Goal: Task Accomplishment & Management: Use online tool/utility

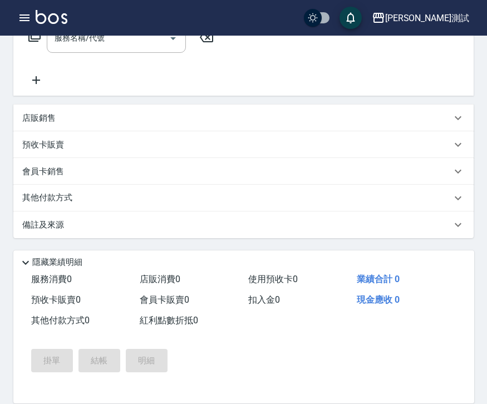
scroll to position [208, 0]
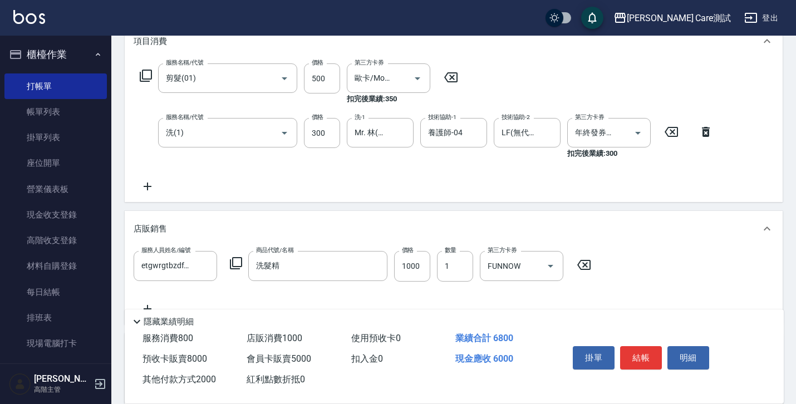
scroll to position [121, 0]
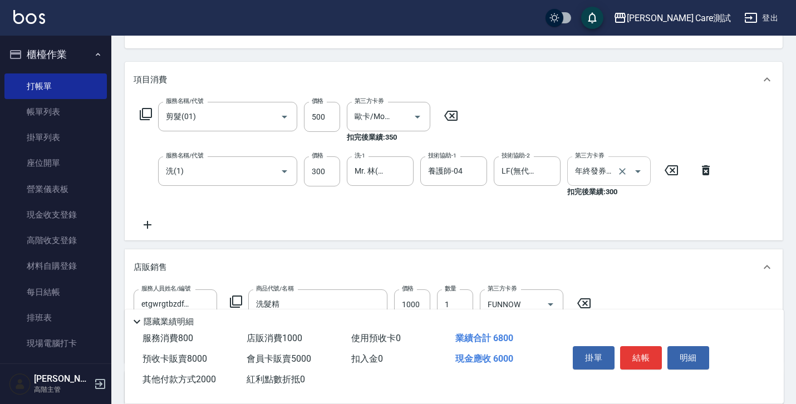
click at [608, 173] on input "年終發券抵扣" at bounding box center [593, 170] width 42 height 19
click at [150, 222] on icon at bounding box center [148, 224] width 28 height 13
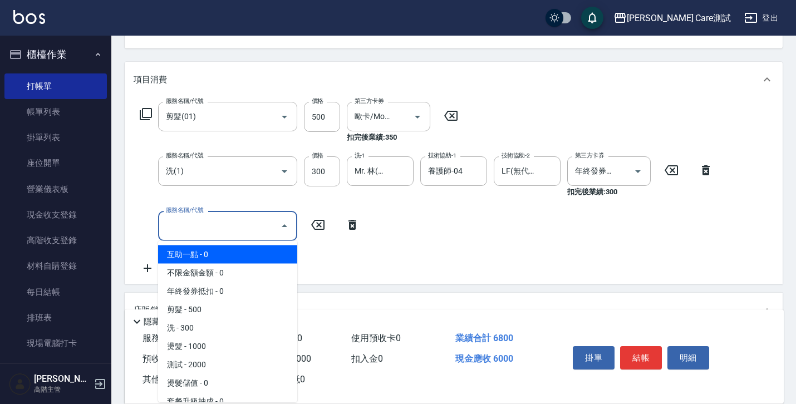
click at [180, 221] on input "服務名稱/代號" at bounding box center [219, 225] width 112 height 19
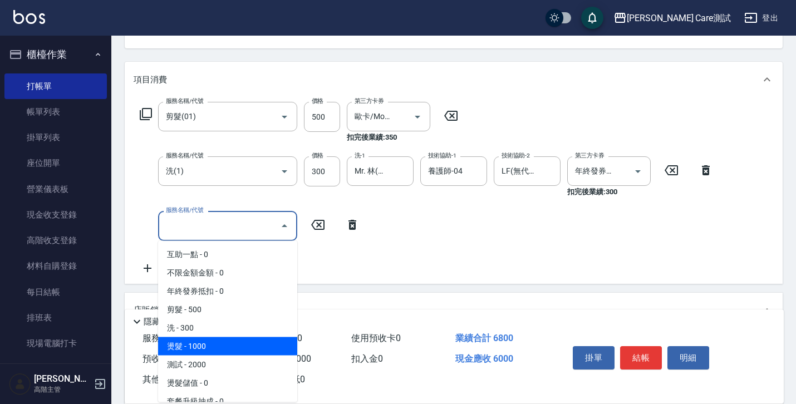
click at [208, 345] on span "燙髮 - 1000" at bounding box center [227, 346] width 139 height 18
type input "0"
type input "燙髮(5)"
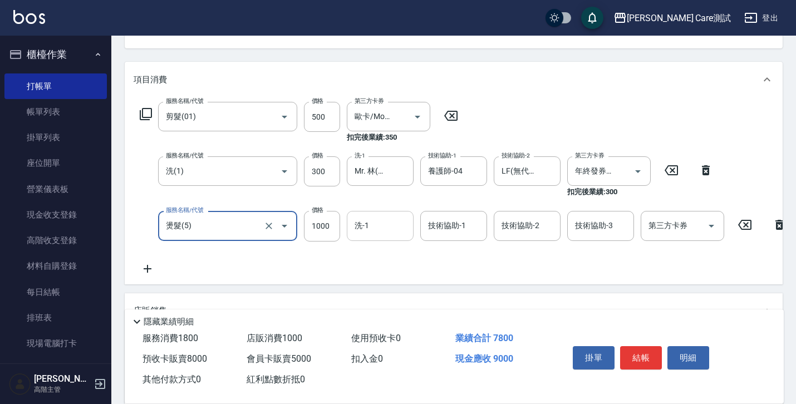
click at [398, 222] on input "洗-1" at bounding box center [380, 225] width 57 height 19
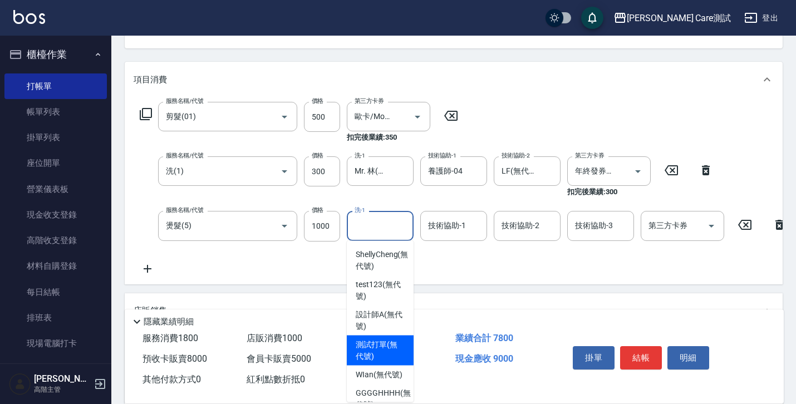
scroll to position [275, 0]
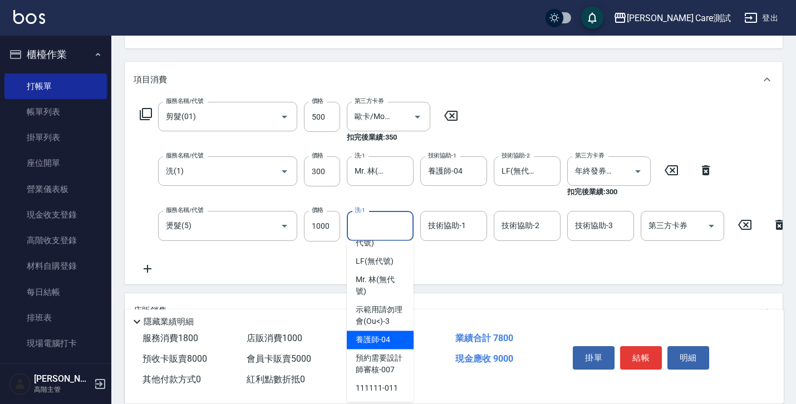
click at [386, 335] on span "養護師 -04" at bounding box center [373, 341] width 35 height 12
type input "養護師-04"
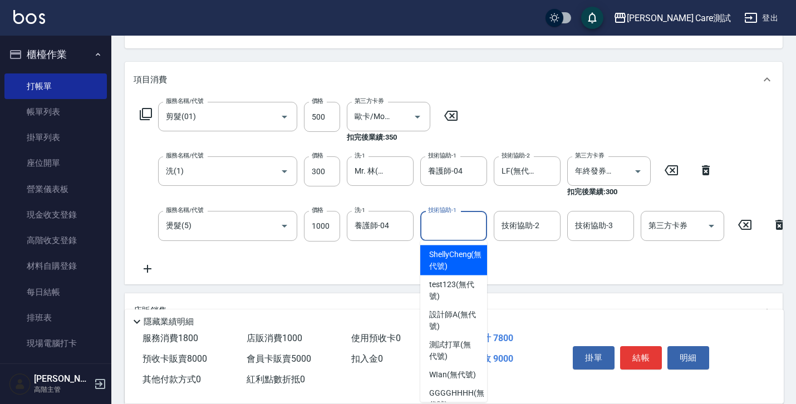
click at [452, 231] on input "技術協助-1" at bounding box center [453, 225] width 57 height 19
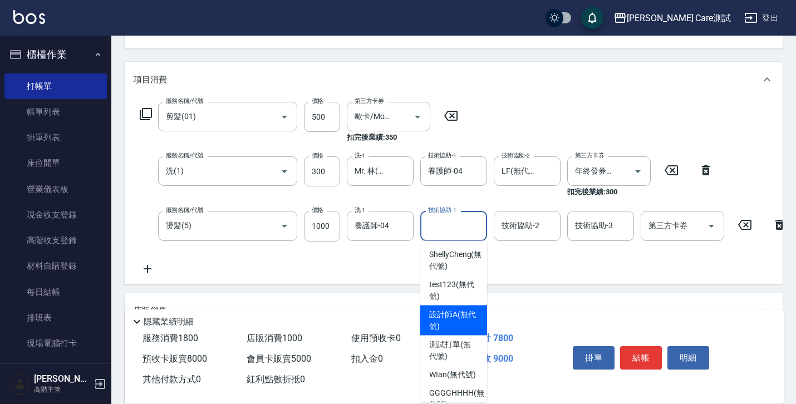
click at [453, 314] on span "設計師A (無代號)" at bounding box center [453, 320] width 49 height 23
type input "設計師A(無代號)"
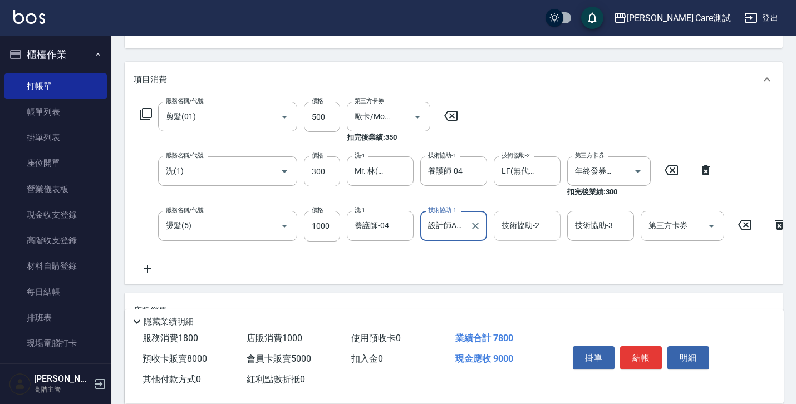
click at [523, 233] on input "技術協助-2" at bounding box center [527, 225] width 57 height 19
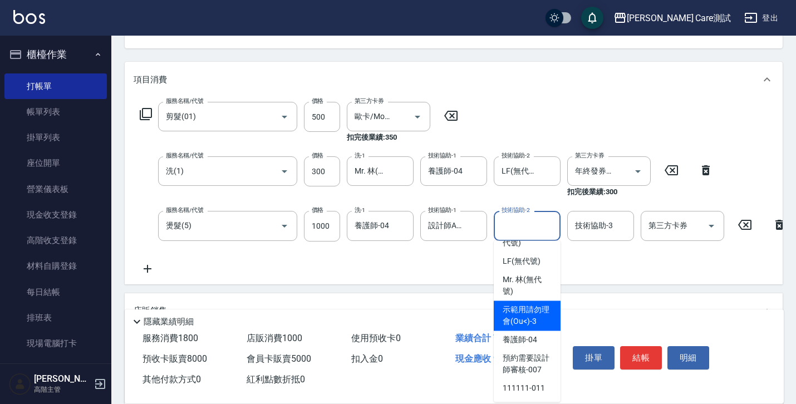
click at [523, 316] on span "示範用請勿理會(Ou<) -3" at bounding box center [527, 316] width 49 height 23
type input "示範用請勿理會(Ou<)-3"
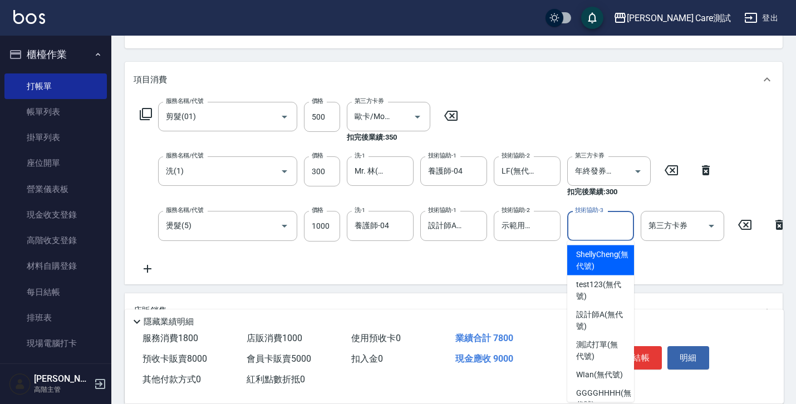
click at [596, 232] on input "技術協助-3" at bounding box center [600, 225] width 57 height 19
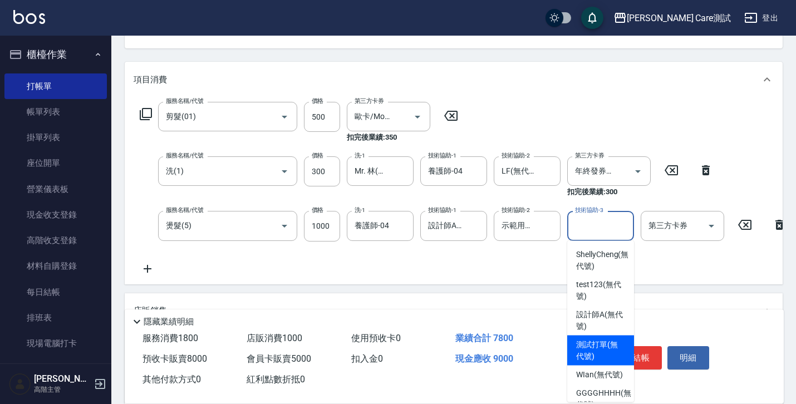
click at [598, 345] on span "測試打單 (無代號)" at bounding box center [600, 350] width 49 height 23
type input "測試打單(無代號)"
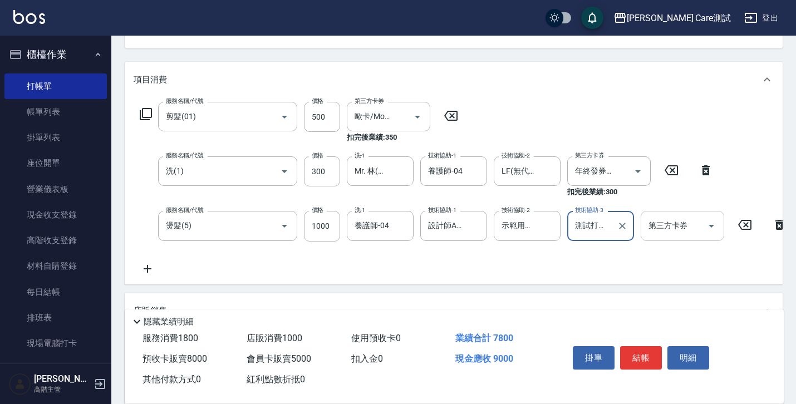
click at [677, 232] on input "第三方卡券" at bounding box center [674, 225] width 57 height 19
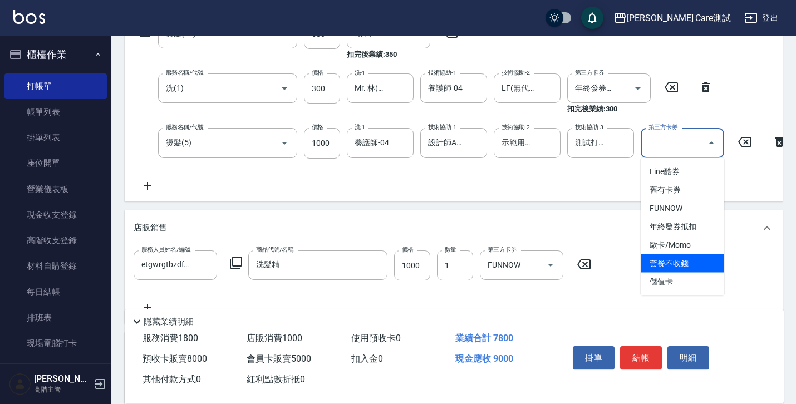
scroll to position [205, 0]
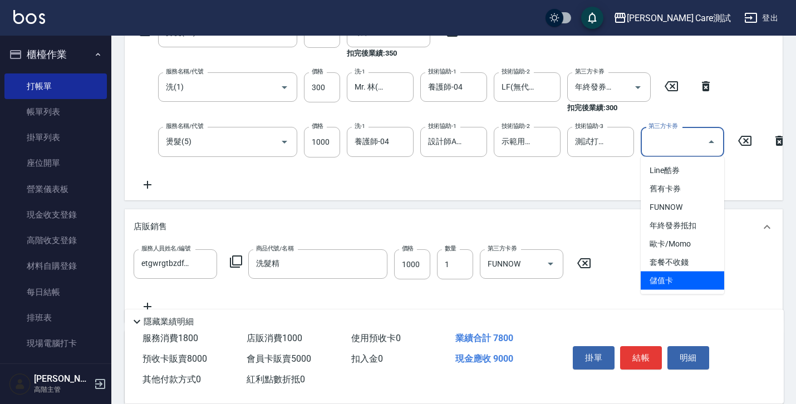
click at [669, 280] on span "儲值卡" at bounding box center [683, 281] width 84 height 18
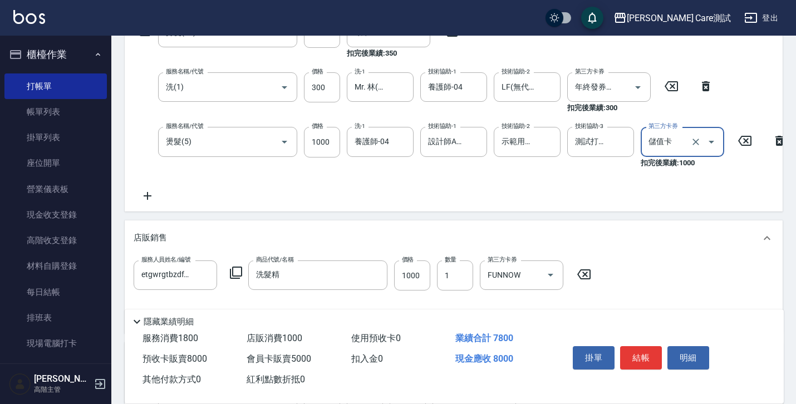
type input "儲值卡"
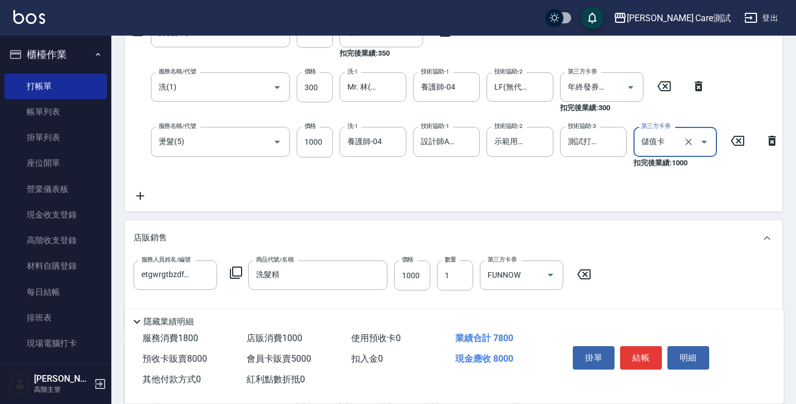
scroll to position [0, 0]
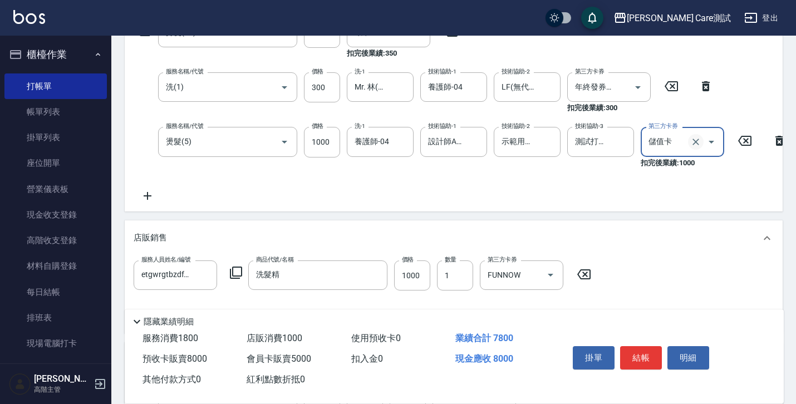
click at [698, 145] on icon "Clear" at bounding box center [695, 141] width 11 height 11
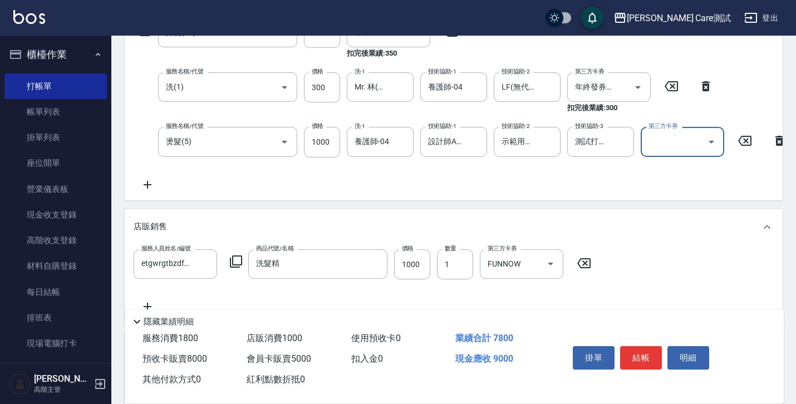
click at [689, 146] on input "第三方卡券" at bounding box center [674, 141] width 57 height 19
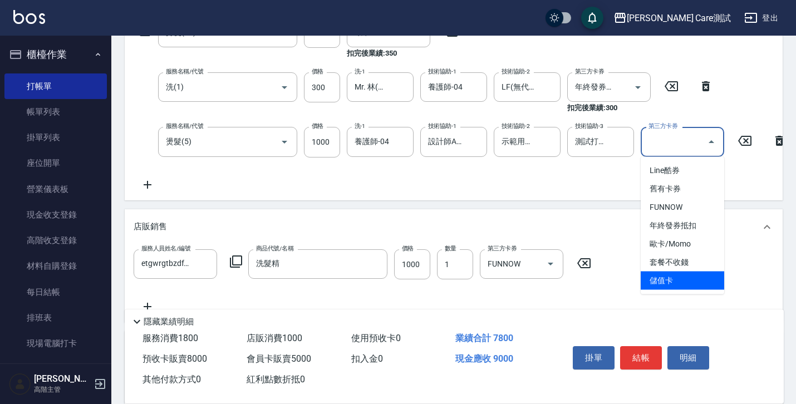
click at [685, 277] on span "儲值卡" at bounding box center [683, 281] width 84 height 18
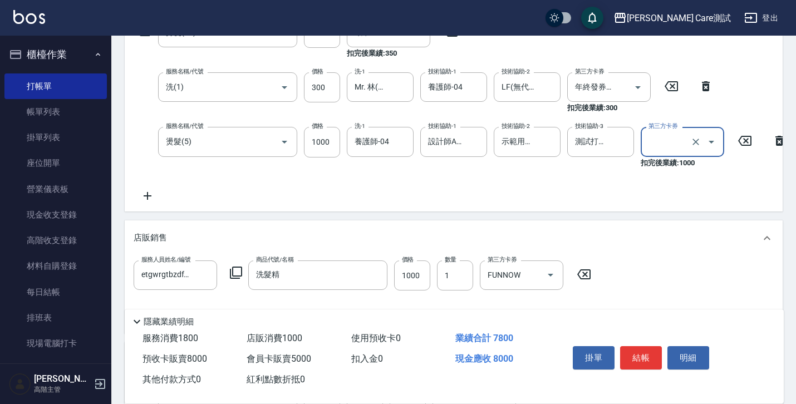
type input "儲值卡"
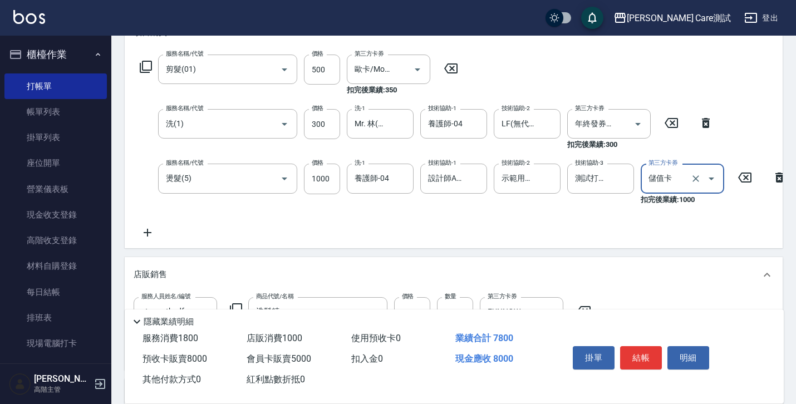
scroll to position [145, 0]
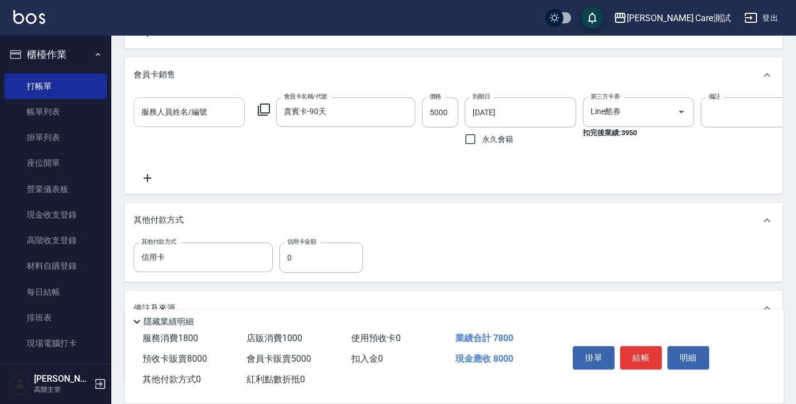
scroll to position [677, 0]
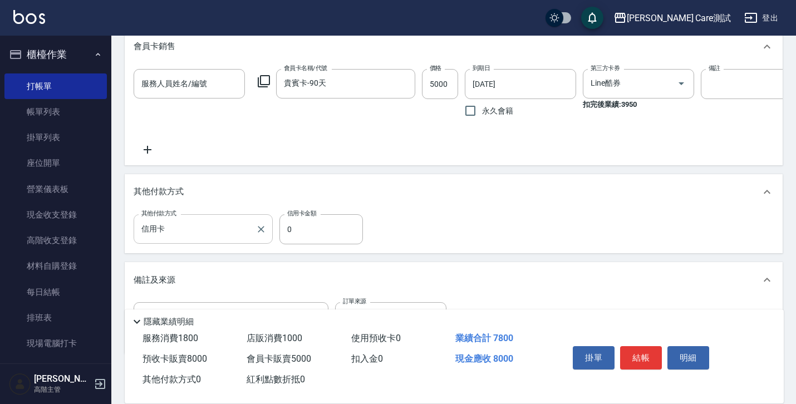
click at [253, 242] on div at bounding box center [260, 229] width 14 height 30
click at [259, 235] on icon "Clear" at bounding box center [261, 229] width 11 height 11
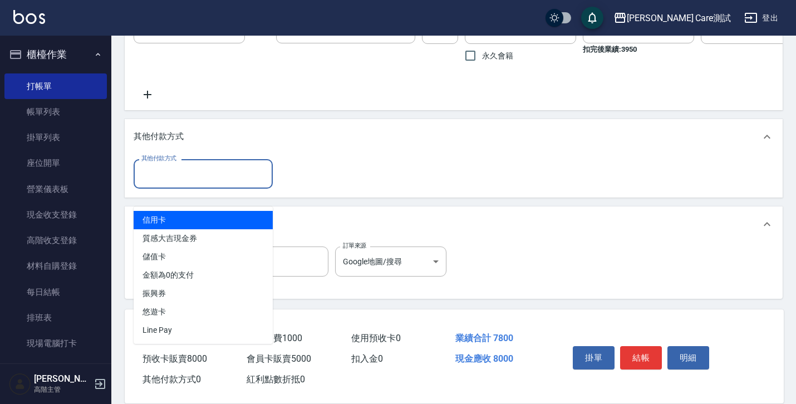
click at [233, 180] on input "其他付款方式" at bounding box center [203, 173] width 129 height 19
click at [213, 213] on span "信用卡" at bounding box center [203, 220] width 139 height 18
type input "信用卡"
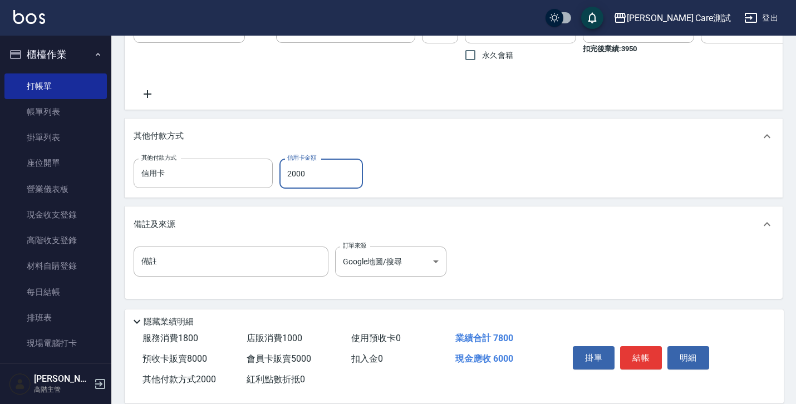
type input "2000"
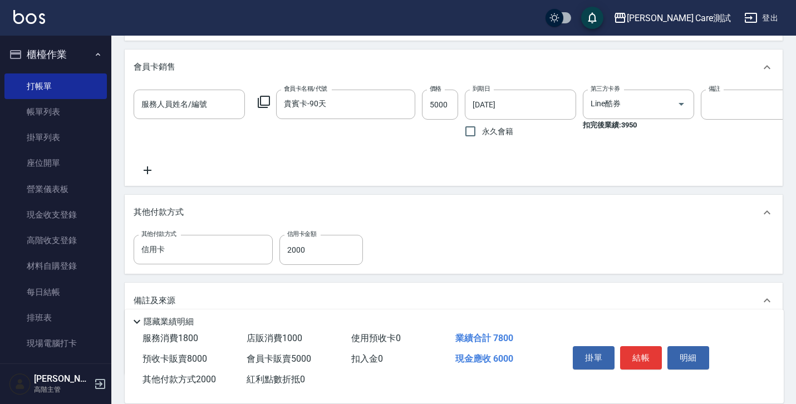
scroll to position [591, 0]
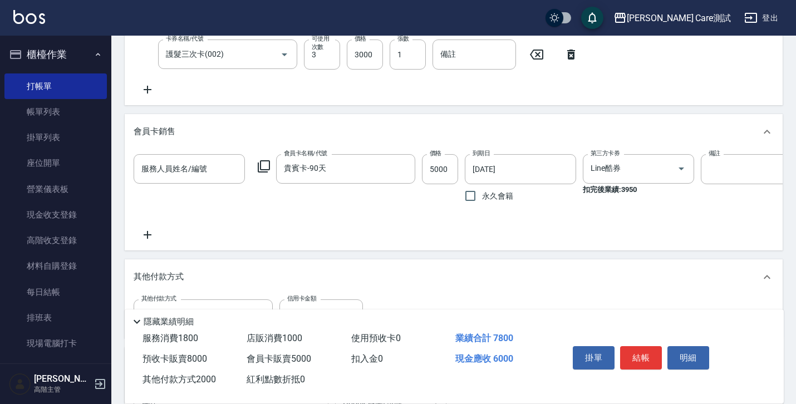
click at [199, 179] on input "服務人員姓名/編號" at bounding box center [189, 168] width 101 height 19
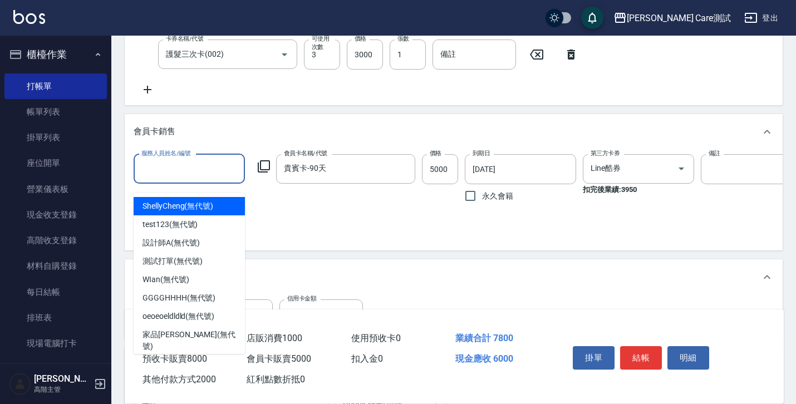
click at [194, 209] on span "ShellyCheng (無代號)" at bounding box center [178, 206] width 71 height 12
type input "ShellyCheng(無代號)"
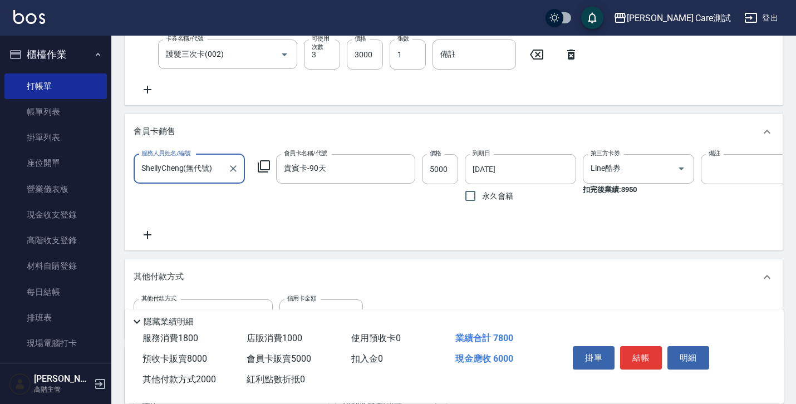
click at [215, 224] on div "服務人員姓名/編號 ShellyCheng(無代號) 服務人員姓名/編號 會員卡名稱/代號 貴賓卡-90天 會員卡名稱/代號 價格 5000 價格 到期日 2…" at bounding box center [454, 197] width 640 height 87
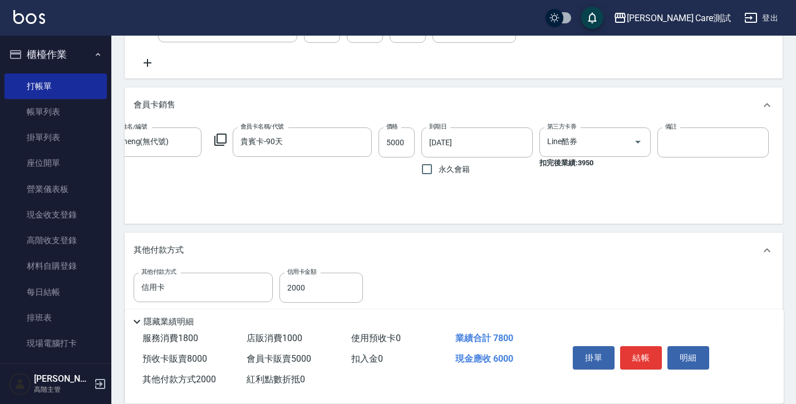
scroll to position [0, 64]
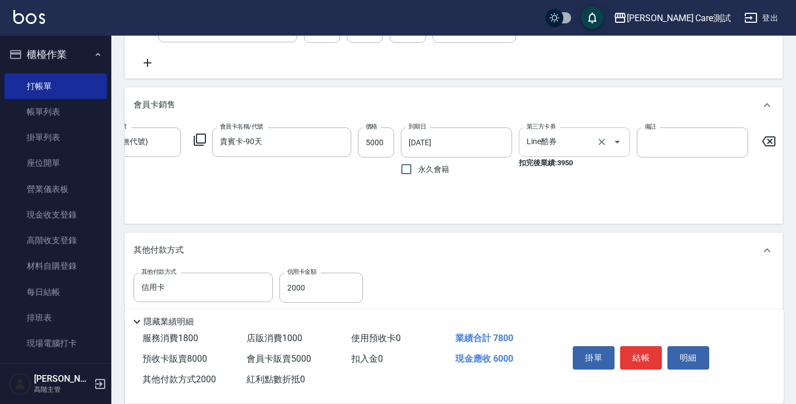
click at [570, 148] on input "Line酷券" at bounding box center [559, 142] width 70 height 19
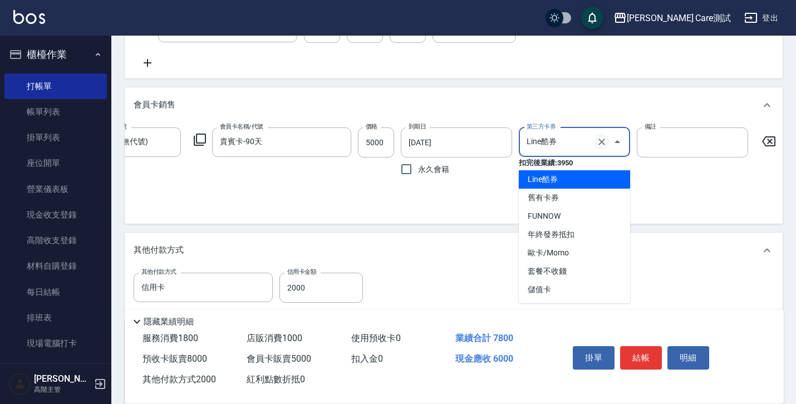
click at [601, 148] on icon "Clear" at bounding box center [601, 141] width 11 height 11
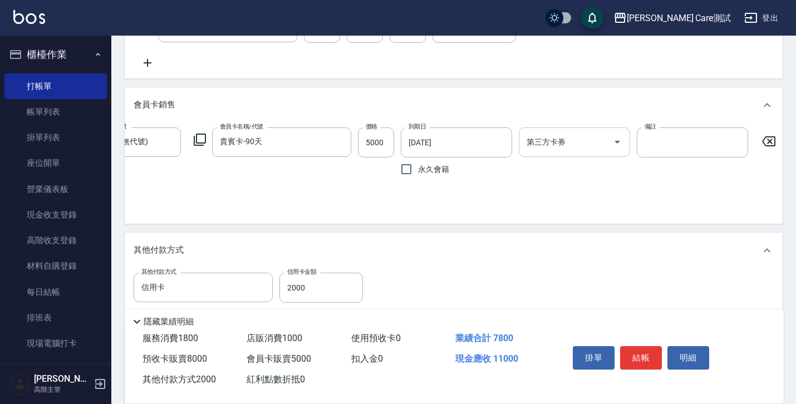
click at [648, 181] on div "備註 備註" at bounding box center [692, 154] width 111 height 53
click at [601, 152] on input "第三方卡券" at bounding box center [566, 142] width 85 height 19
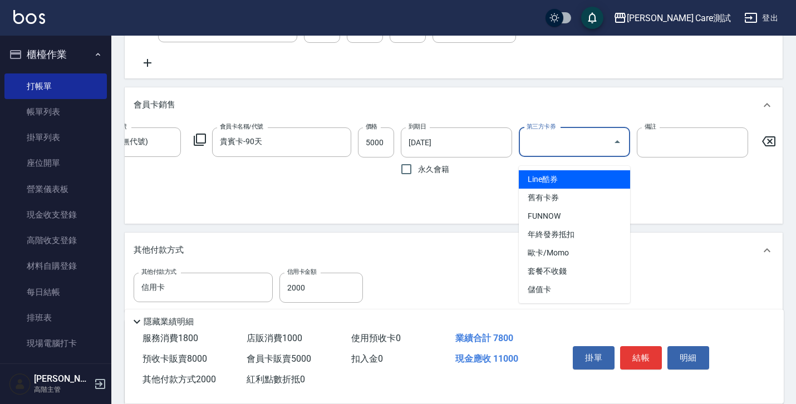
click at [581, 182] on span "Line酷券" at bounding box center [574, 179] width 111 height 18
type input "Line酷券"
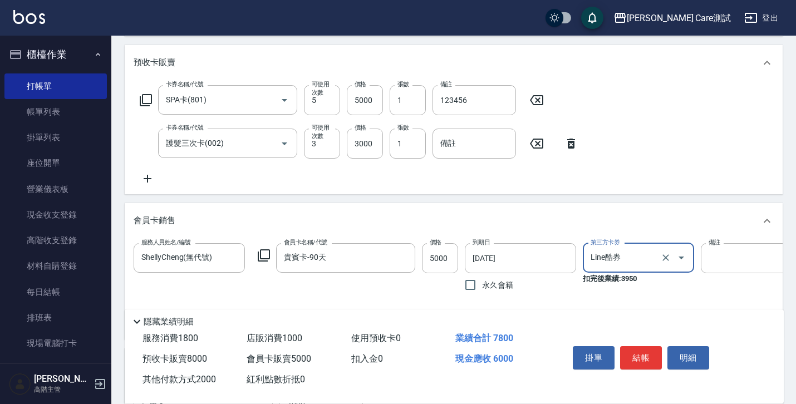
scroll to position [542, 0]
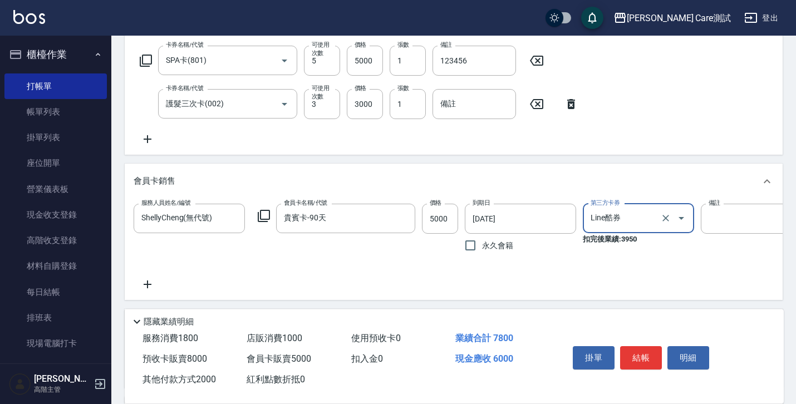
click at [574, 168] on div "項目消費 服務名稱/代號 剪髮(01) 服務名稱/代號 價格 500 價格 第三方卡券 歐卡/Momo 第三方卡券 扣完後業績: 350 服務名稱/代號 洗(…" at bounding box center [454, 65] width 658 height 849
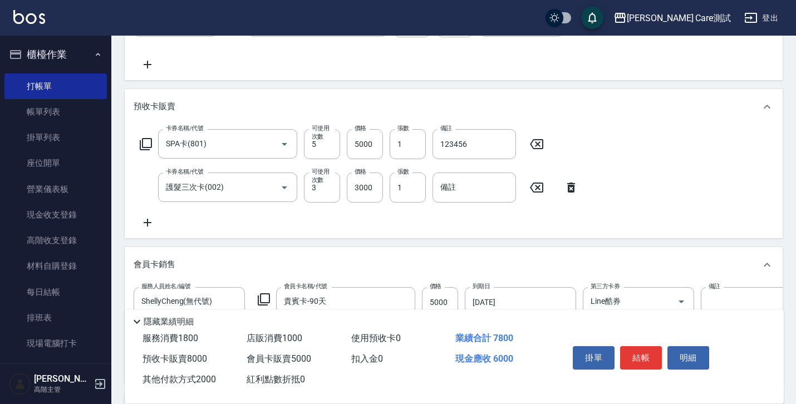
click at [571, 193] on icon at bounding box center [571, 188] width 8 height 10
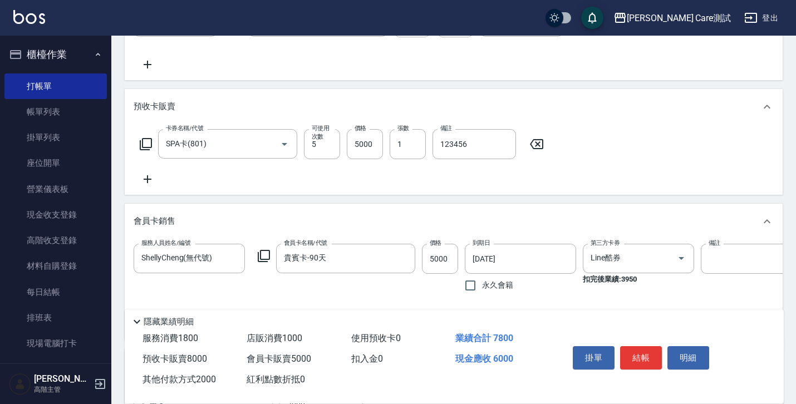
click at [569, 209] on div "項目消費 服務名稱/代號 剪髮(01) 服務名稱/代號 價格 500 價格 第三方卡券 歐卡/Momo 第三方卡券 扣完後業績: 350 服務名稱/代號 洗(…" at bounding box center [454, 126] width 658 height 805
click at [146, 186] on icon at bounding box center [148, 179] width 28 height 13
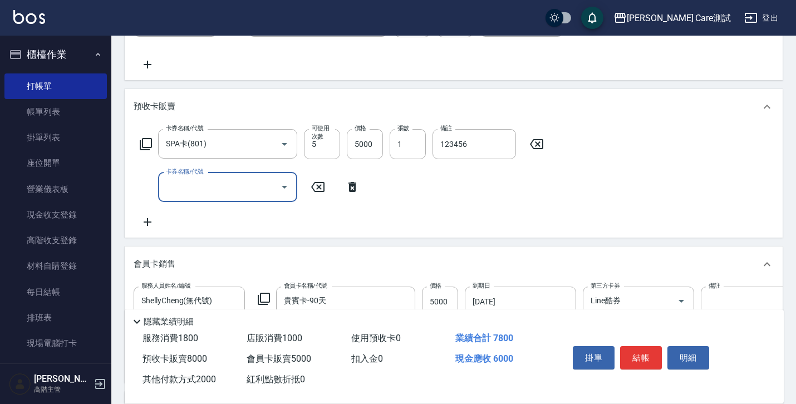
click at [210, 187] on input "卡券名稱/代號" at bounding box center [219, 187] width 112 height 19
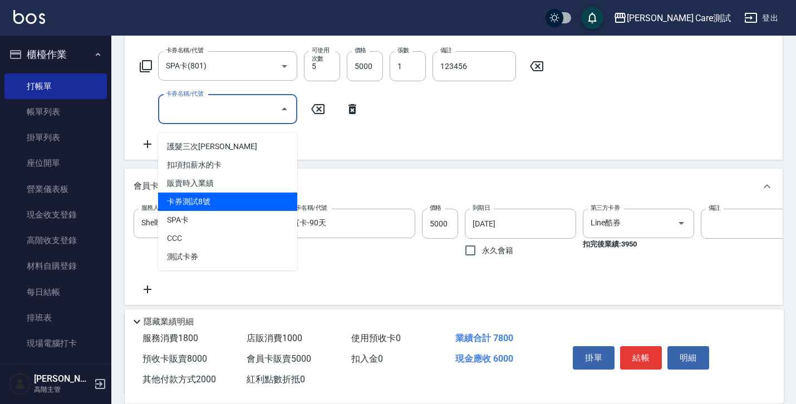
scroll to position [536, 0]
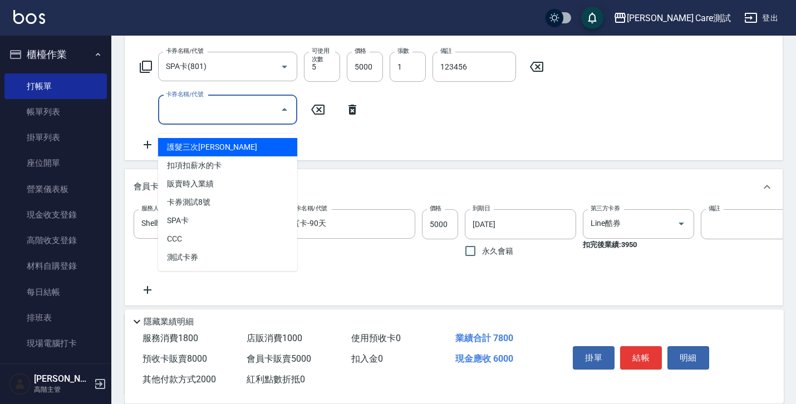
click at [188, 144] on span "護髮三次卡" at bounding box center [227, 147] width 139 height 18
type input "0"
type input "護髮三次卡(002)"
click at [197, 120] on input "護髮三次卡(002)" at bounding box center [212, 109] width 98 height 19
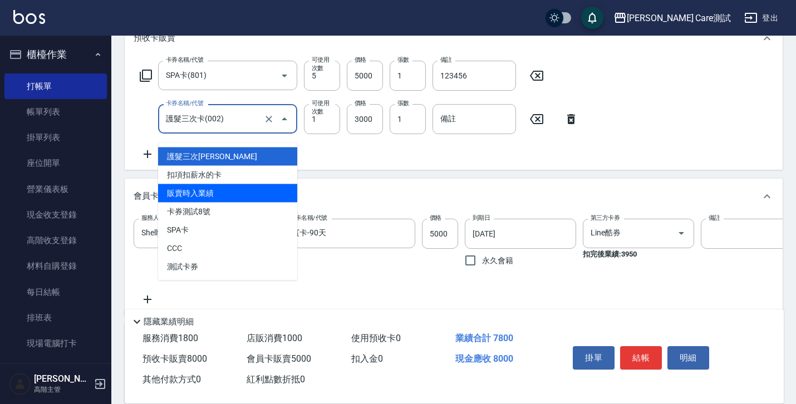
scroll to position [516, 0]
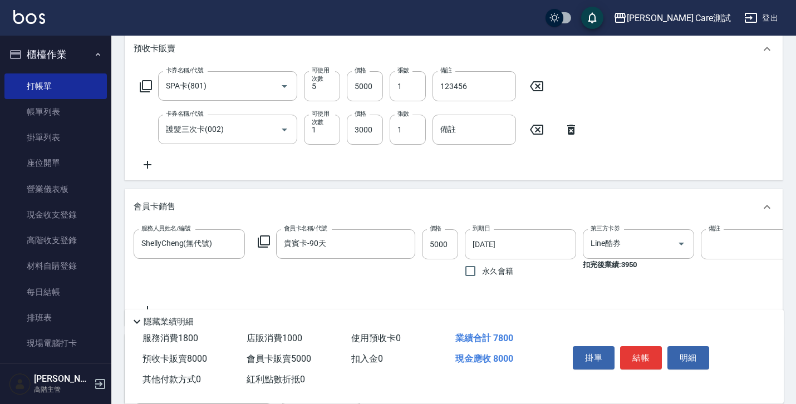
click at [329, 194] on div "項目消費 服務名稱/代號 剪髮(01) 服務名稱/代號 價格 500 價格 第三方卡券 歐卡/Momo 第三方卡券 扣完後業績: 350 服務名稱/代號 洗(…" at bounding box center [454, 90] width 658 height 849
click at [319, 139] on input "1" at bounding box center [322, 130] width 36 height 30
type input "3"
click at [481, 135] on input "備註" at bounding box center [475, 130] width 84 height 30
type input "123test"
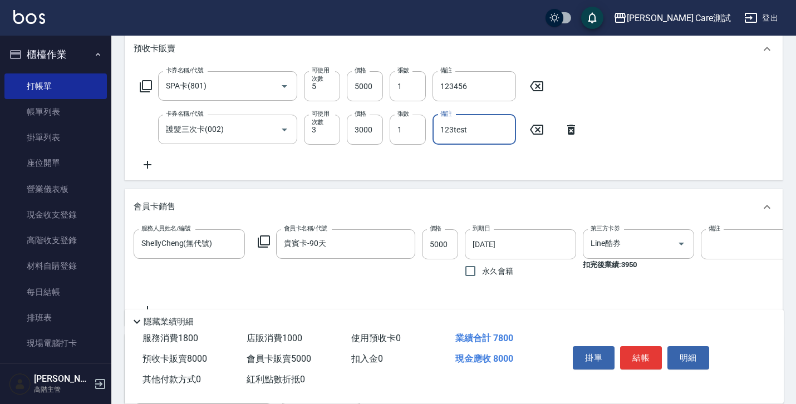
click at [565, 192] on div "項目消費 服務名稱/代號 剪髮(01) 服務名稱/代號 價格 500 價格 第三方卡券 歐卡/Momo 第三方卡券 扣完後業績: 350 服務名稱/代號 洗(…" at bounding box center [454, 90] width 658 height 849
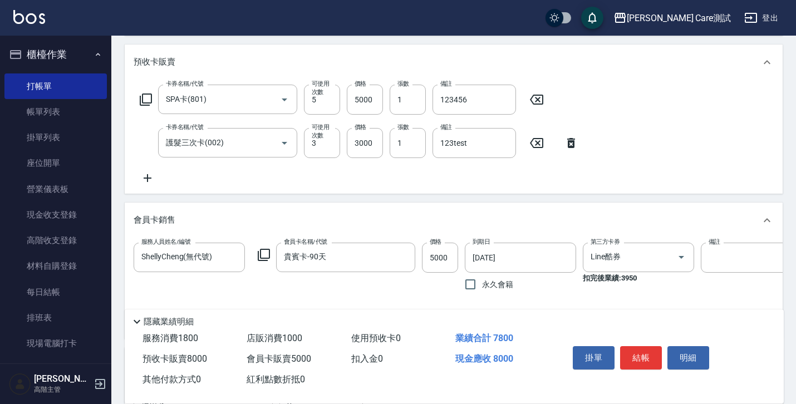
scroll to position [476, 0]
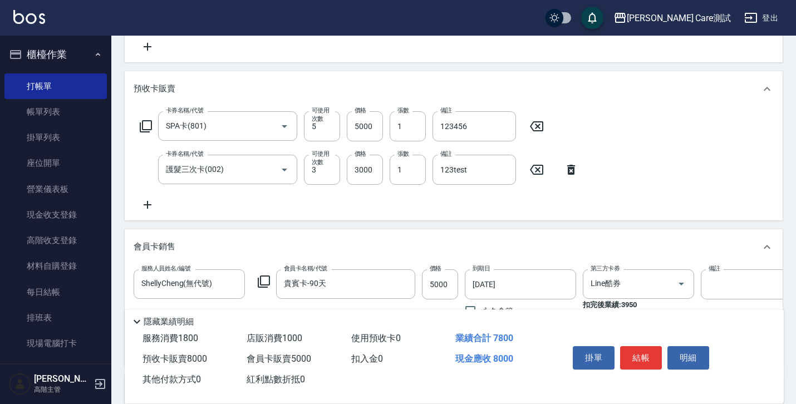
click at [772, 96] on icon at bounding box center [767, 88] width 13 height 13
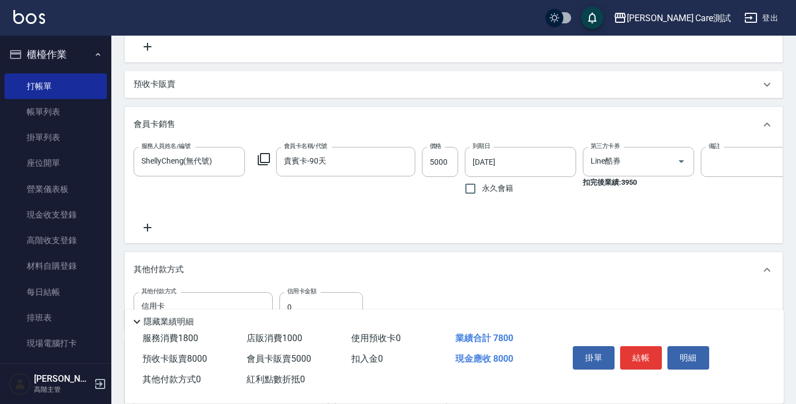
click at [772, 98] on div "預收卡販賣" at bounding box center [454, 84] width 658 height 27
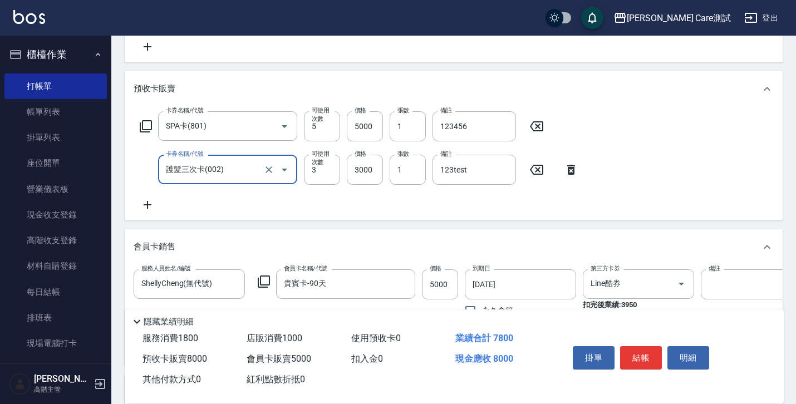
scroll to position [0, 0]
click at [571, 177] on icon at bounding box center [571, 169] width 28 height 13
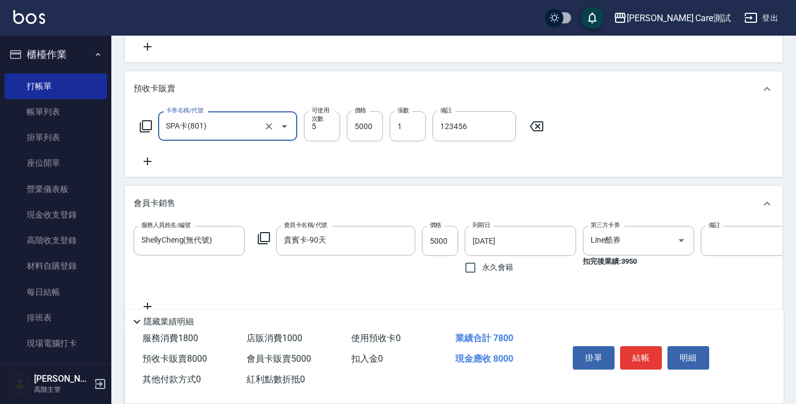
click at [547, 131] on icon at bounding box center [537, 126] width 28 height 13
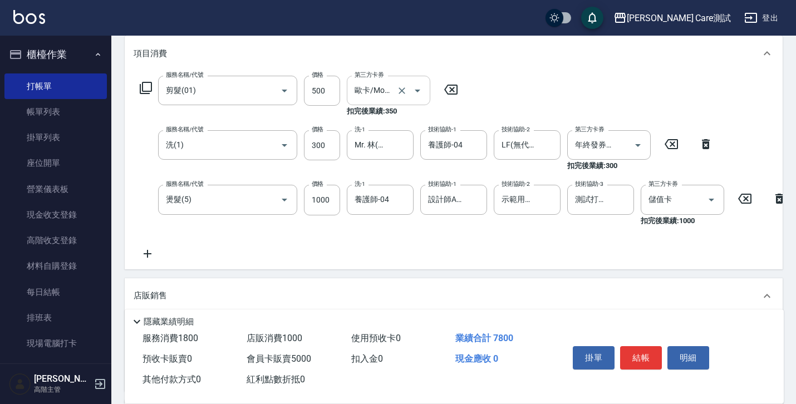
scroll to position [124, 0]
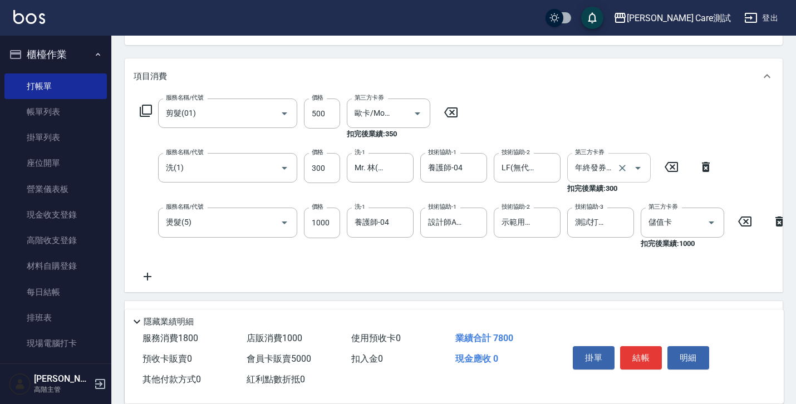
click at [586, 166] on input "年終發券抵扣" at bounding box center [593, 167] width 42 height 19
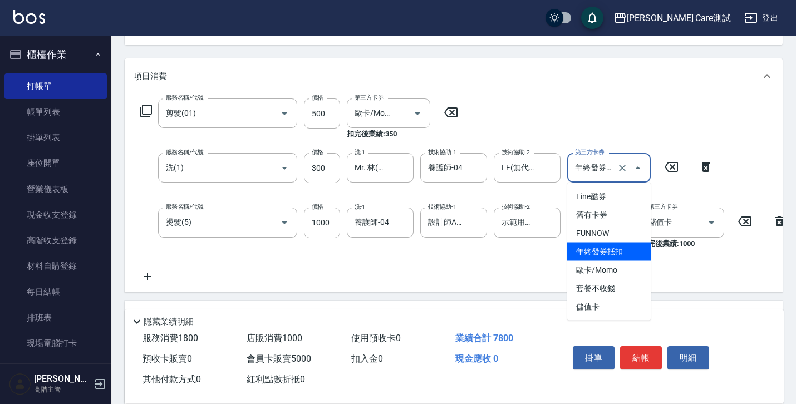
click at [546, 102] on div "服務名稱/代號 剪髮(01) 服務名稱/代號 價格 500 價格 第三方卡券 歐卡/Momo 第三方卡券 扣完後業績: 350 服務名稱/代號 洗(1) 服務…" at bounding box center [464, 191] width 660 height 184
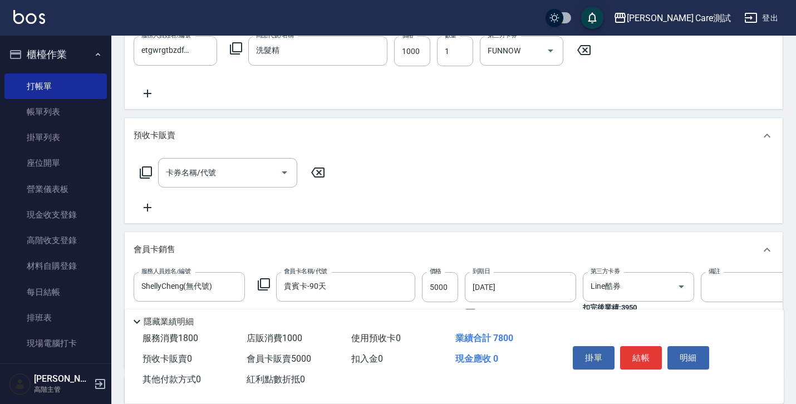
scroll to position [458, 0]
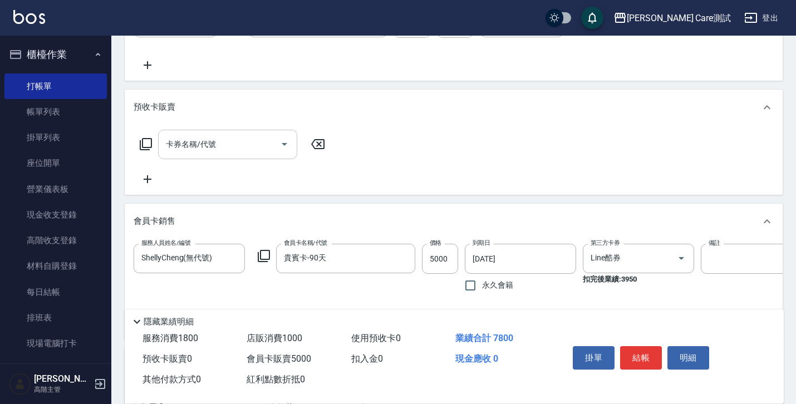
click at [242, 145] on input "卡券名稱/代號" at bounding box center [219, 144] width 112 height 19
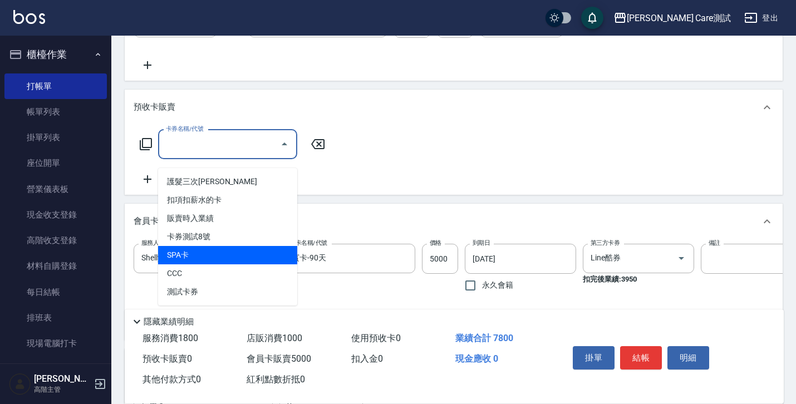
click at [225, 250] on span "SPA卡" at bounding box center [227, 255] width 139 height 18
type input "SPA卡(801)"
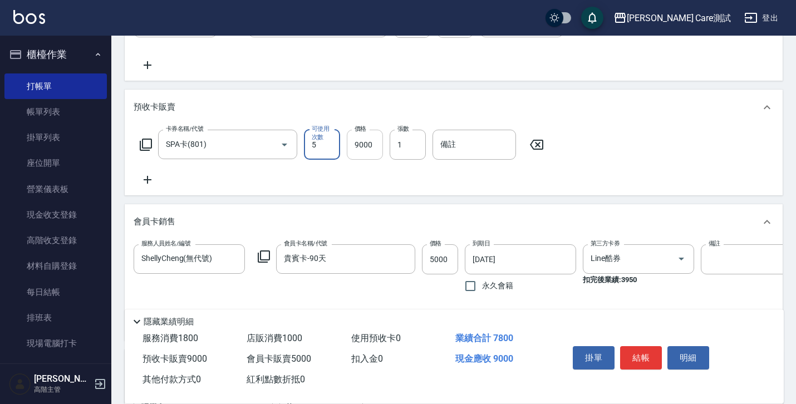
type input "5"
click at [374, 149] on input "9000" at bounding box center [365, 145] width 36 height 30
click at [360, 155] on input "9000" at bounding box center [365, 145] width 36 height 30
type input "5000"
click at [454, 150] on input "備註" at bounding box center [475, 145] width 84 height 30
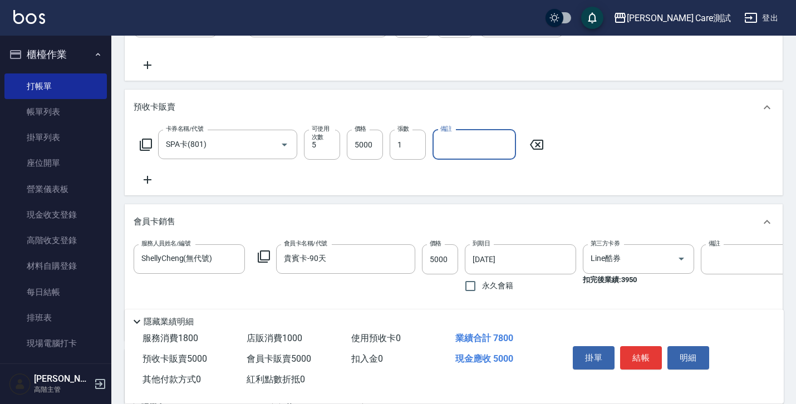
type input "123456"
click at [485, 209] on div "項目消費 服務名稱/代號 剪髮(01) 服務名稱/代號 價格 500 價格 第三方卡券 歐卡/Momo 第三方卡券 扣完後業績: 350 服務名稱/代號 洗(…" at bounding box center [454, 127] width 658 height 805
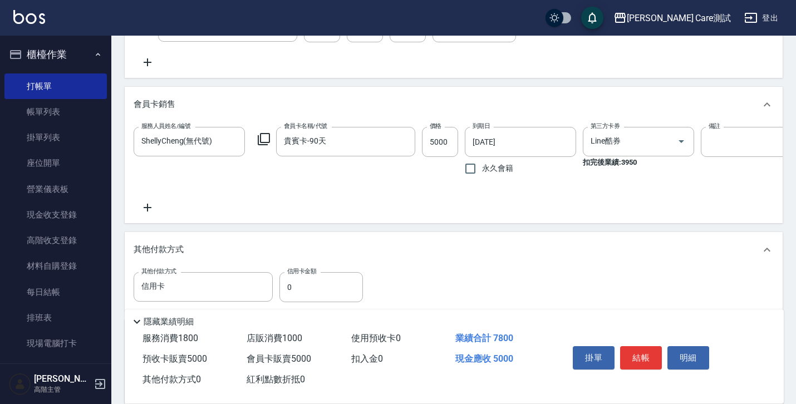
scroll to position [707, 0]
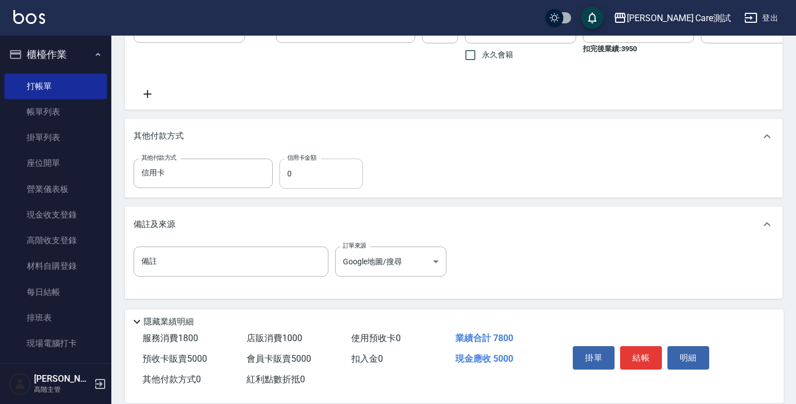
click at [284, 181] on input "0" at bounding box center [322, 174] width 84 height 30
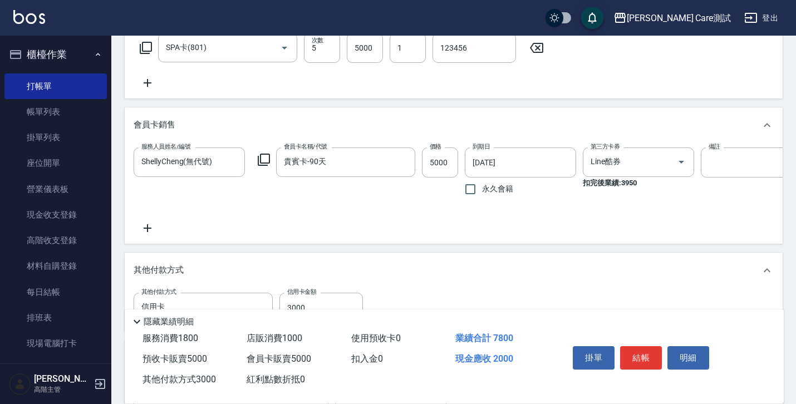
scroll to position [516, 0]
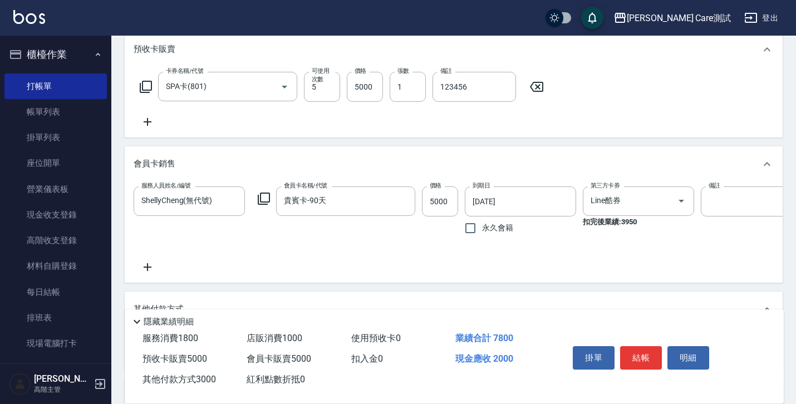
click at [142, 126] on icon at bounding box center [148, 121] width 28 height 13
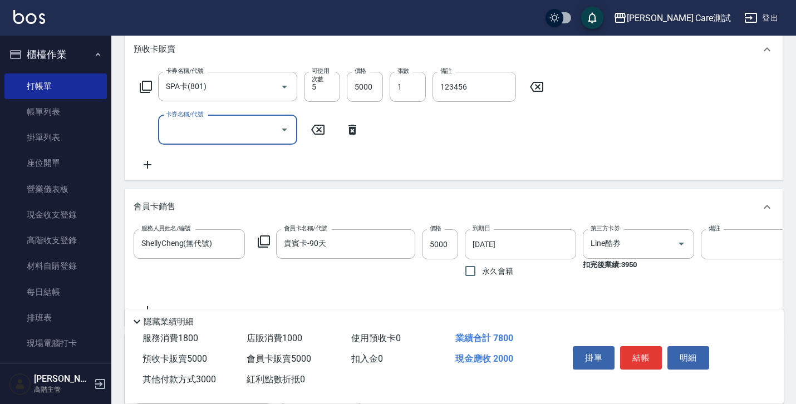
click at [178, 136] on input "卡券名稱/代號" at bounding box center [219, 129] width 112 height 19
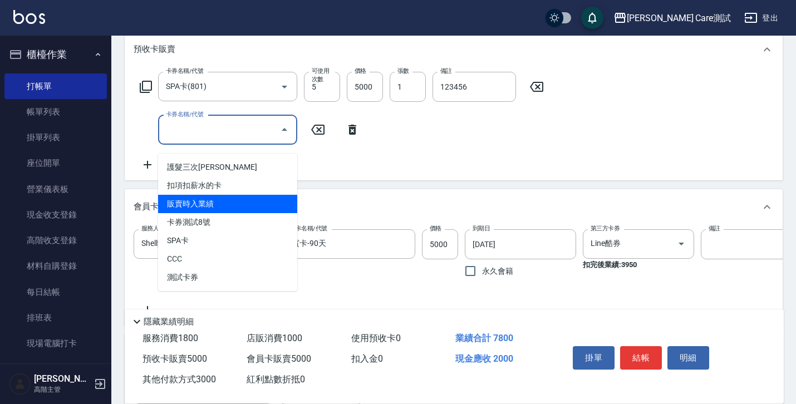
click at [190, 196] on span "販賣時入業績" at bounding box center [227, 204] width 139 height 18
type input "0"
type input "販賣時入業績(0079)"
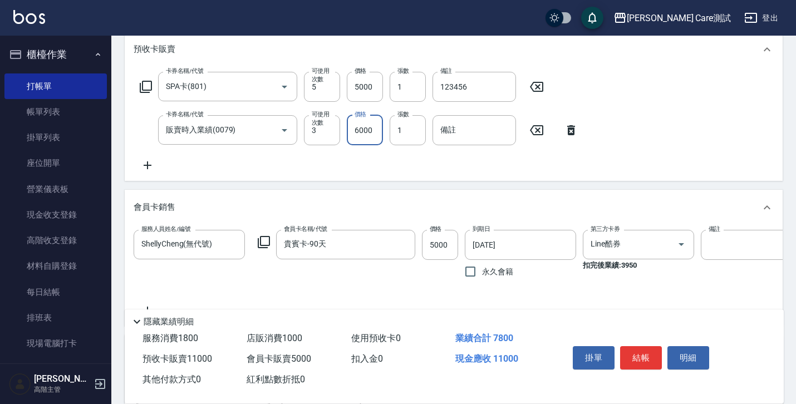
click at [359, 141] on input "6000" at bounding box center [365, 130] width 36 height 30
type input "3000"
click at [476, 140] on input "備註" at bounding box center [475, 130] width 84 height 30
type input "123test"
click at [523, 181] on div "卡券名稱/代號 SPA卡(801) 卡券名稱/代號 可使用次數 5 可使用次數 價格 5000 價格 張數 1 張數 備註 123456 備註 卡券名稱/代號…" at bounding box center [454, 124] width 658 height 114
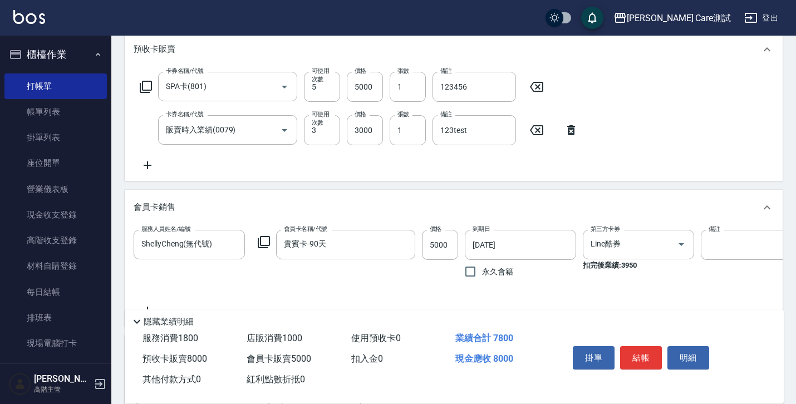
click at [523, 195] on div "項目消費 服務名稱/代號 剪髮(01) 服務名稱/代號 價格 500 價格 第三方卡券 歐卡/Momo 第三方卡券 扣完後業績: 350 服務名稱/代號 洗(…" at bounding box center [454, 91] width 658 height 849
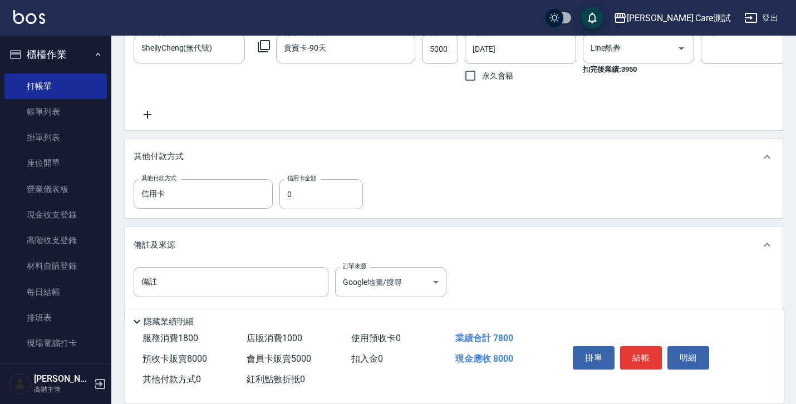
scroll to position [750, 0]
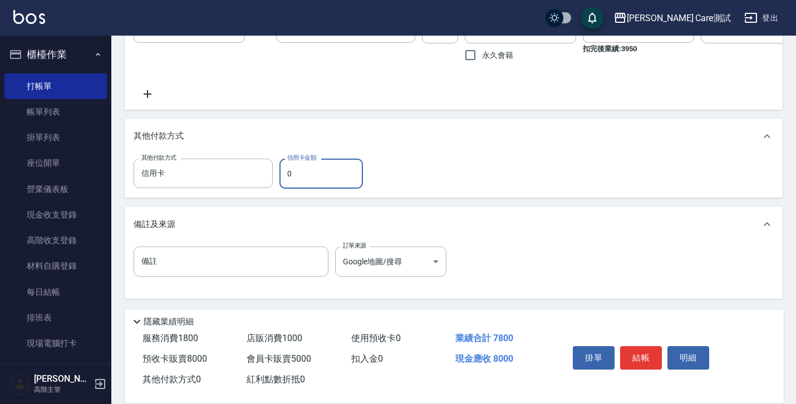
click at [302, 180] on input "0" at bounding box center [322, 174] width 84 height 30
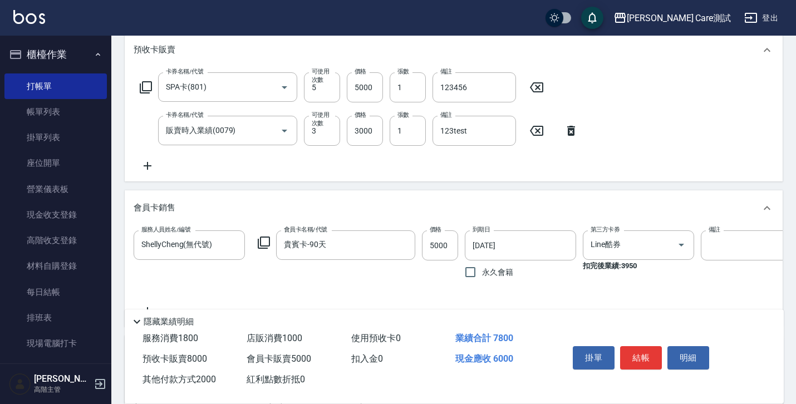
scroll to position [512, 0]
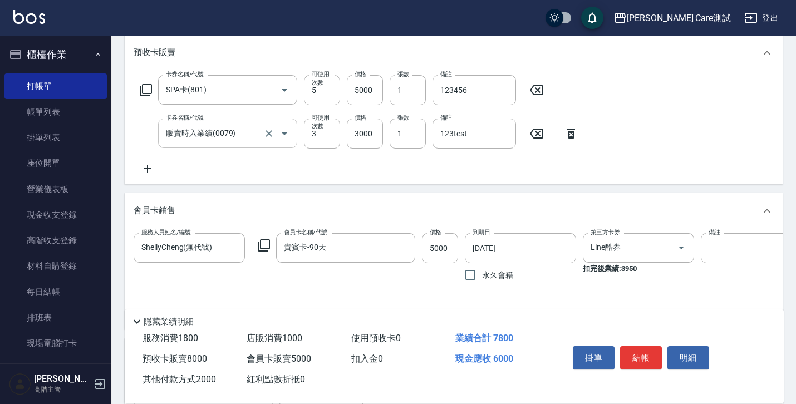
click at [267, 148] on div at bounding box center [276, 134] width 31 height 30
click at [280, 140] on icon "Open" at bounding box center [284, 133] width 13 height 13
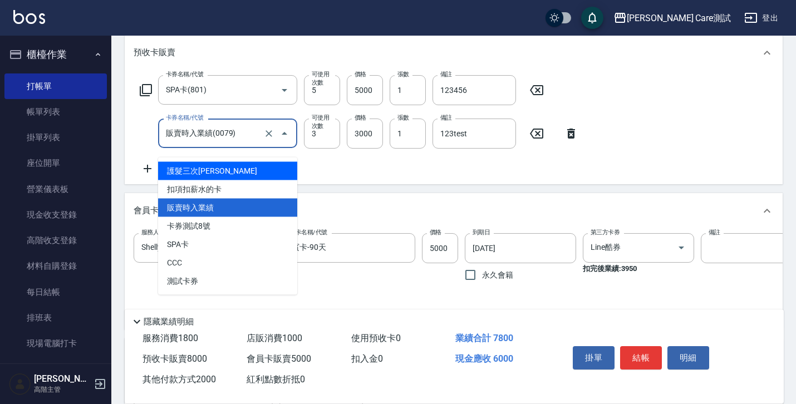
click at [258, 172] on span "護髮三次卡" at bounding box center [227, 171] width 139 height 18
type input "0"
type input "護髮三次卡(002)"
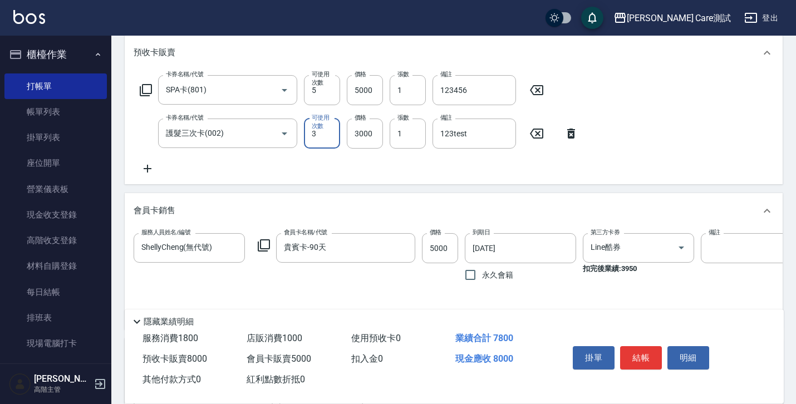
type input "3"
click at [317, 193] on div "項目消費 服務名稱/代號 剪髮(01) 服務名稱/代號 價格 500 價格 第三方卡券 歐卡/Momo 第三方卡券 扣完後業績: 350 服務名稱/代號 洗(…" at bounding box center [454, 94] width 658 height 849
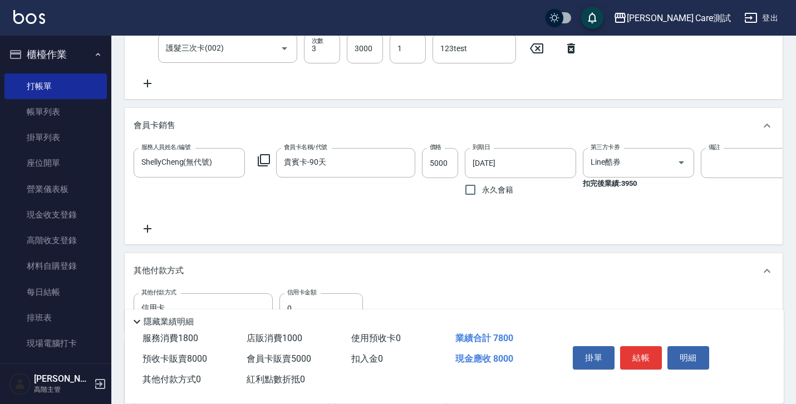
scroll to position [640, 0]
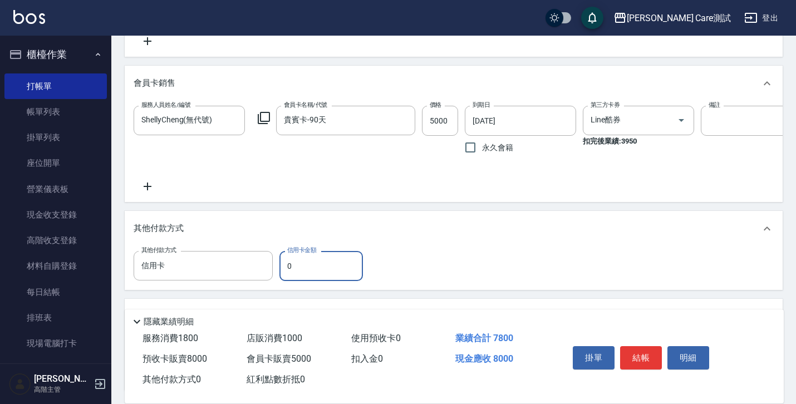
click at [307, 281] on input "0" at bounding box center [322, 266] width 84 height 30
click at [295, 230] on div "其他付款方式" at bounding box center [454, 229] width 658 height 36
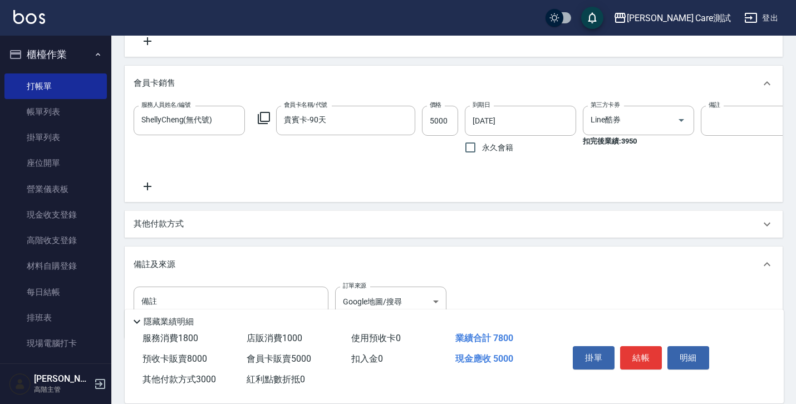
scroll to position [698, 0]
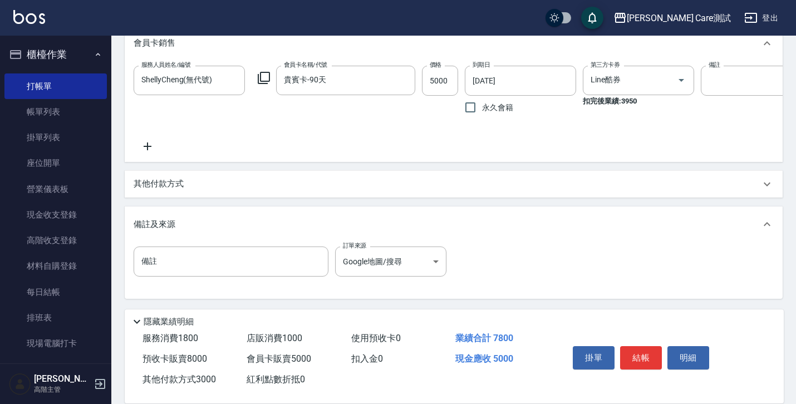
click at [281, 177] on div "其他付款方式" at bounding box center [454, 184] width 658 height 27
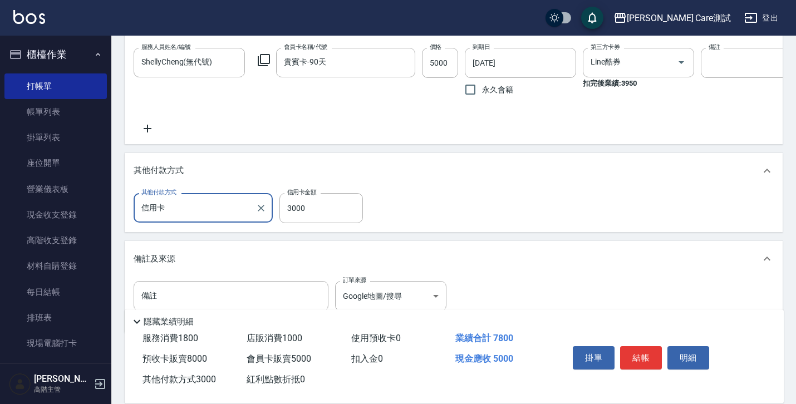
scroll to position [750, 0]
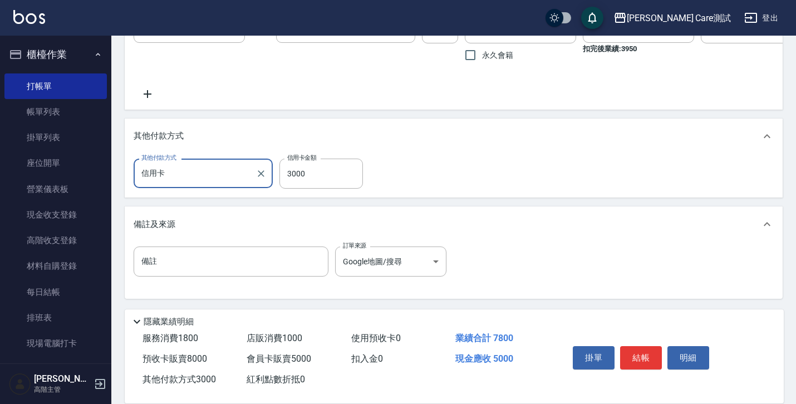
click at [224, 195] on div "其他付款方式 信用卡 其他付款方式 信用卡金額 3000 信用卡金額" at bounding box center [454, 175] width 658 height 43
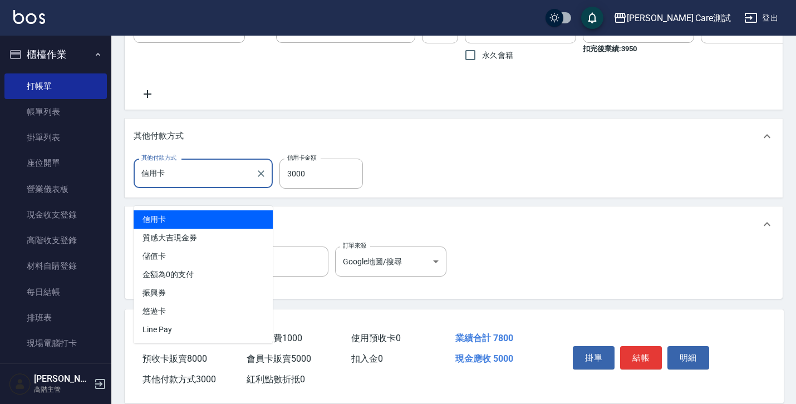
click at [219, 176] on input "信用卡" at bounding box center [195, 173] width 112 height 19
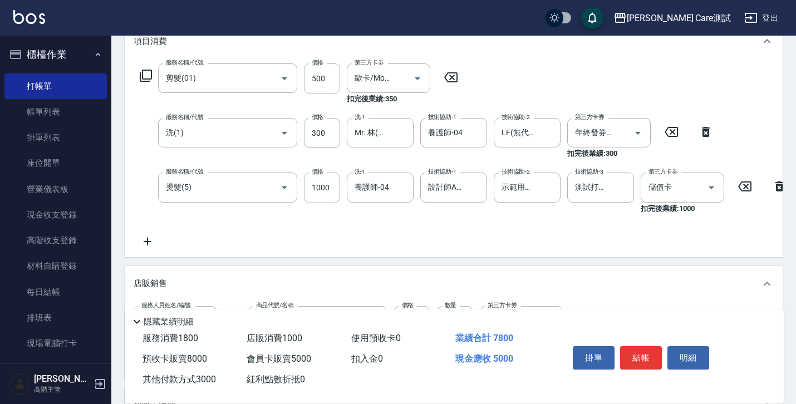
scroll to position [195, 0]
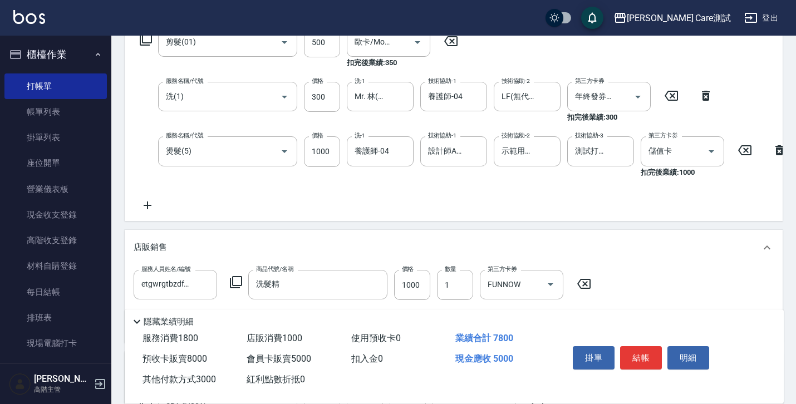
click at [150, 207] on icon at bounding box center [148, 205] width 28 height 13
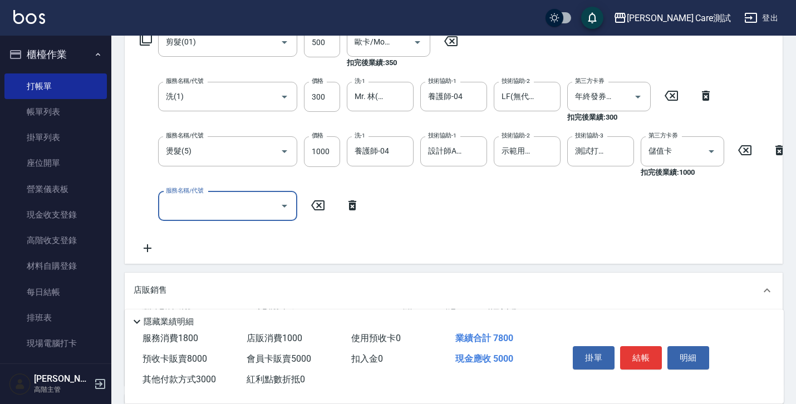
click at [209, 200] on input "服務名稱/代號" at bounding box center [219, 206] width 112 height 19
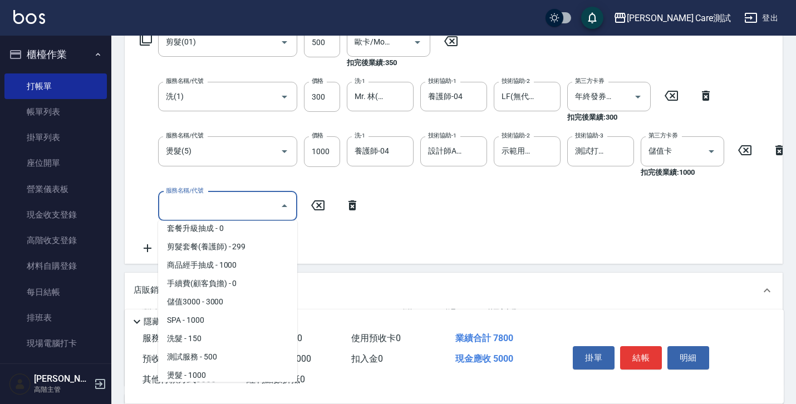
scroll to position [155, 0]
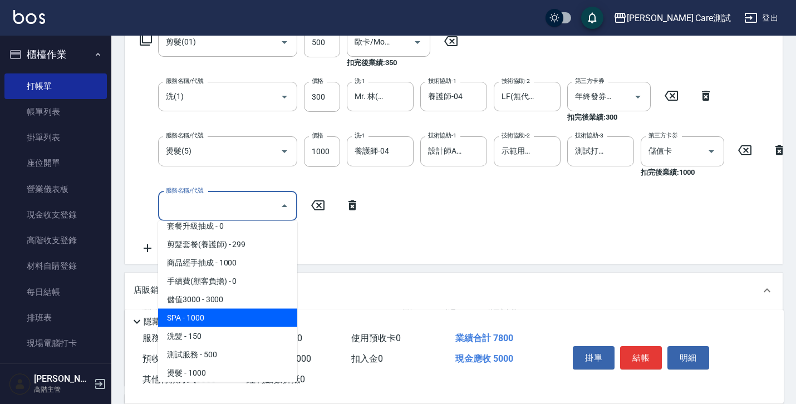
click at [203, 322] on span "SPA - 1000" at bounding box center [227, 318] width 139 height 18
type input "0"
type input "SPA(801)"
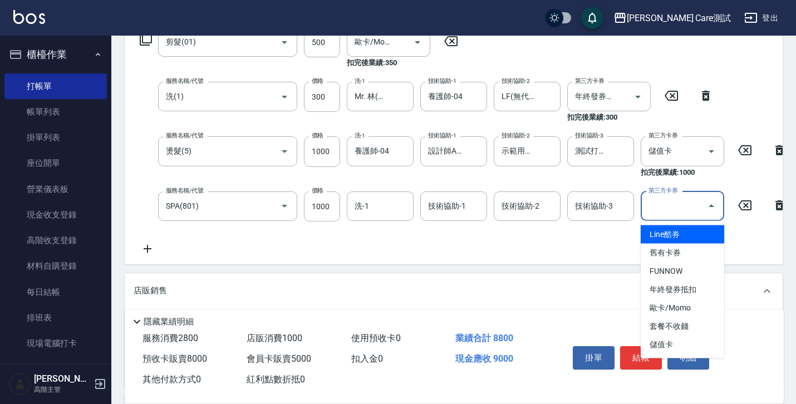
click at [660, 212] on input "第三方卡券" at bounding box center [674, 206] width 57 height 19
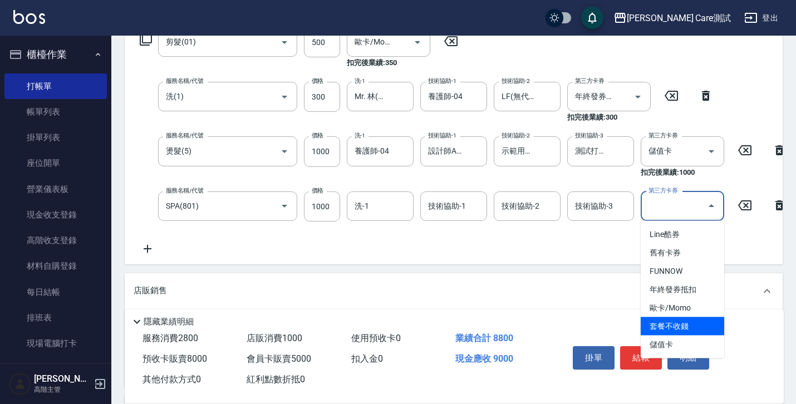
click at [682, 330] on span "套餐不收錢" at bounding box center [683, 326] width 84 height 18
type input "套餐不收錢"
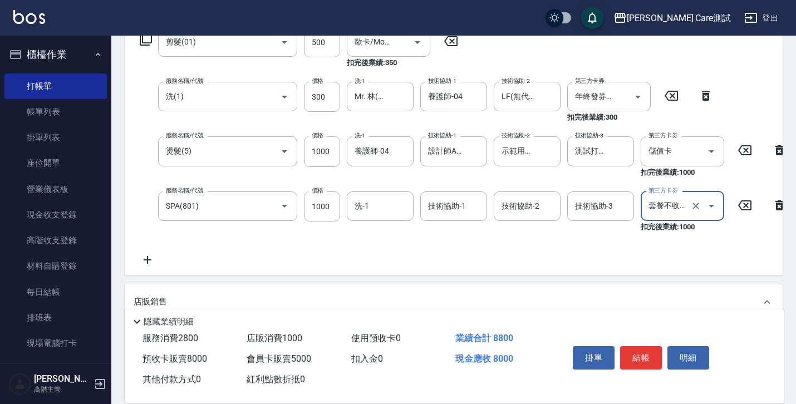
click at [780, 206] on icon at bounding box center [780, 205] width 28 height 13
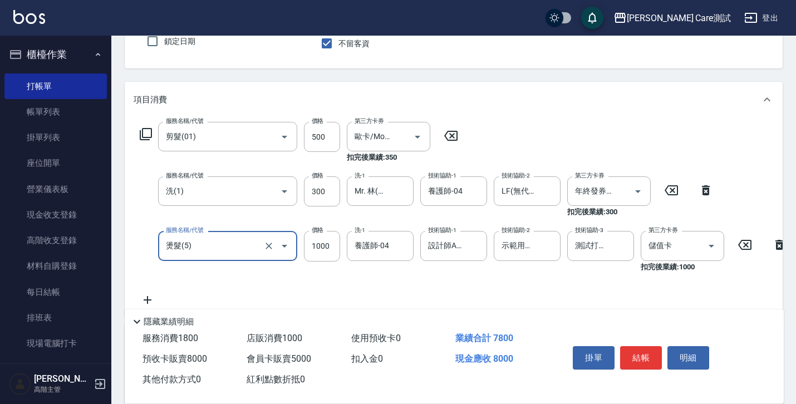
scroll to position [279, 0]
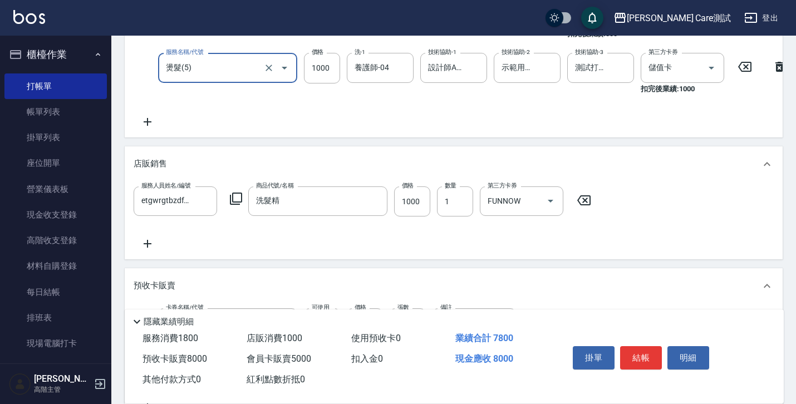
click at [144, 251] on icon at bounding box center [148, 243] width 28 height 13
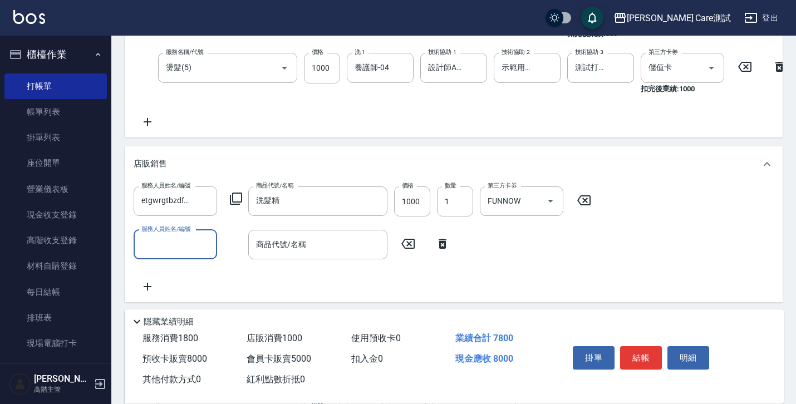
click at [187, 254] on input "服務人員姓名/編號" at bounding box center [176, 244] width 74 height 19
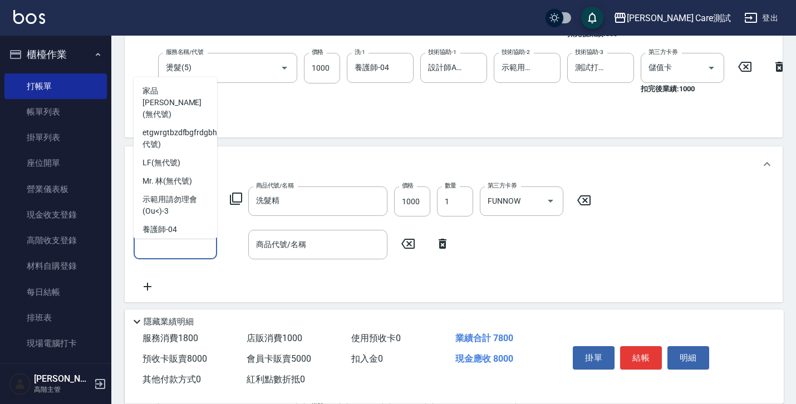
scroll to position [193, 0]
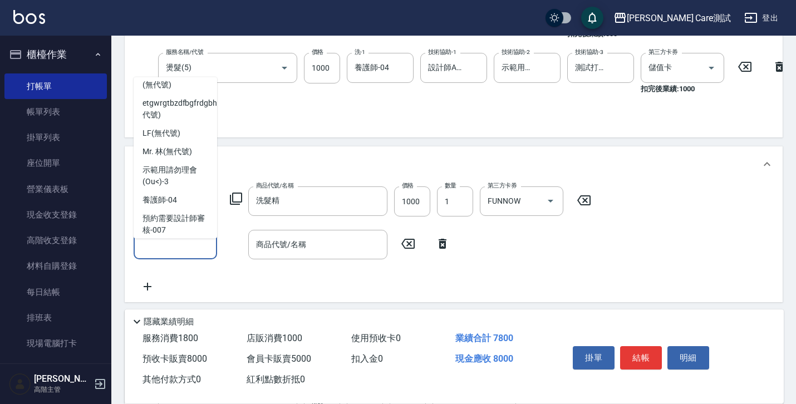
click at [185, 191] on div "養護師 -04" at bounding box center [176, 200] width 84 height 18
type input "養護師-04"
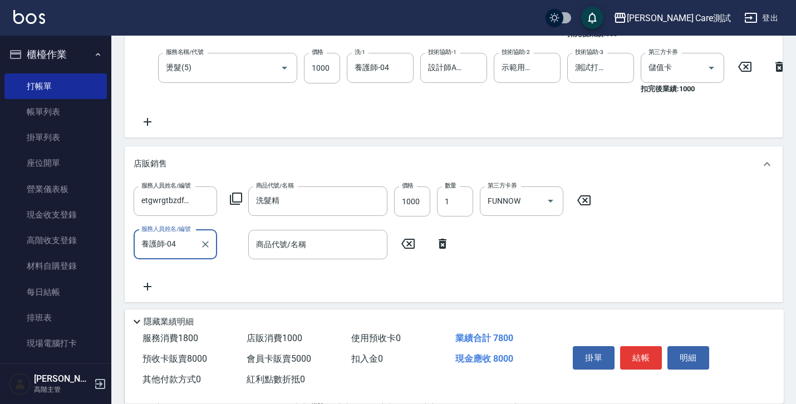
click at [275, 247] on div "商品代號/名稱 商品代號/名稱" at bounding box center [317, 245] width 139 height 30
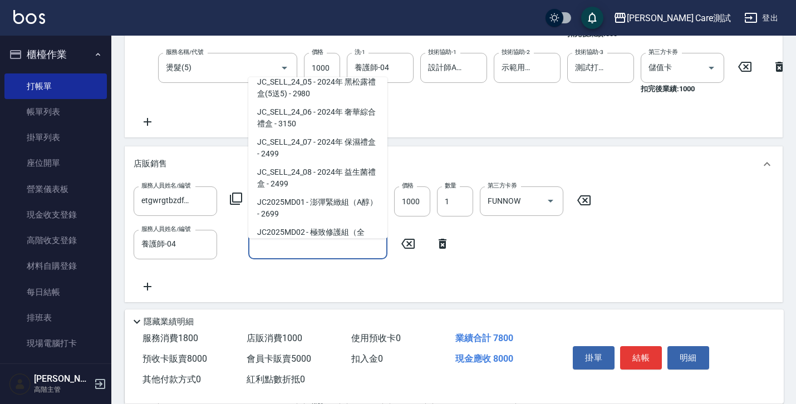
scroll to position [365, 0]
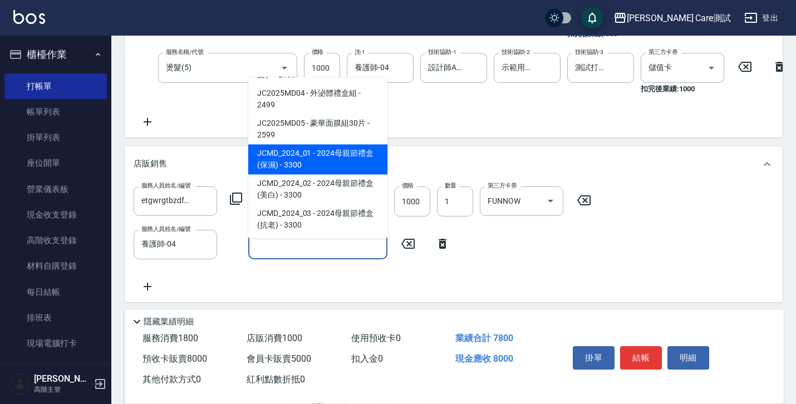
click at [310, 164] on span "JCMD_2024_01 - 2024母親節禮盒(保濕) - 3300" at bounding box center [317, 159] width 139 height 30
type input "2024母親節禮盒(保濕)"
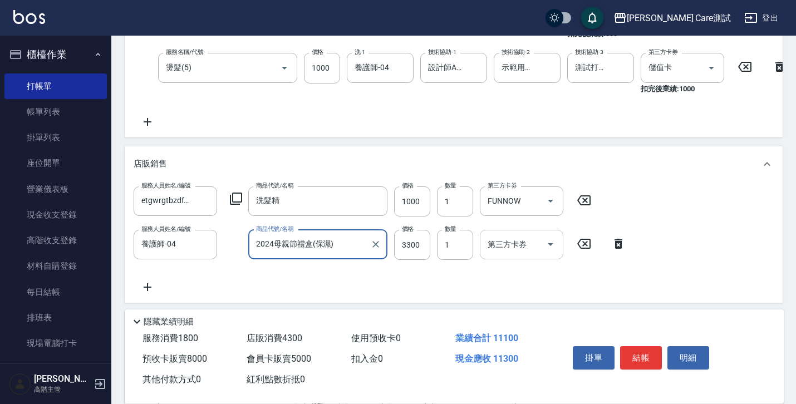
click at [538, 259] on div "第三方卡券" at bounding box center [522, 245] width 84 height 30
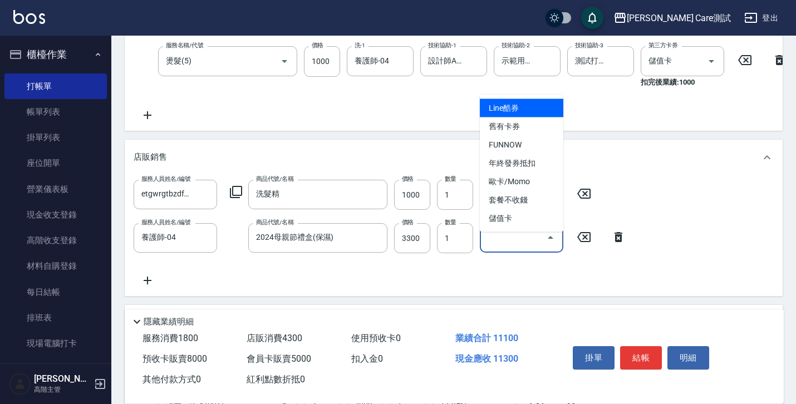
scroll to position [346, 0]
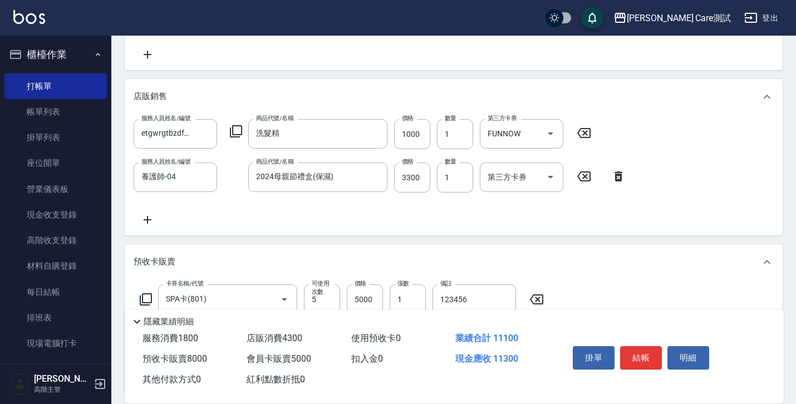
click at [599, 245] on div "項目消費 服務名稱/代號 剪髮(01) 服務名稱/代號 價格 500 價格 第三方卡券 歐卡/Momo 第三方卡券 扣完後業績: 350 服務名稱/代號 洗(…" at bounding box center [454, 282] width 658 height 892
click at [616, 182] on icon at bounding box center [619, 177] width 8 height 10
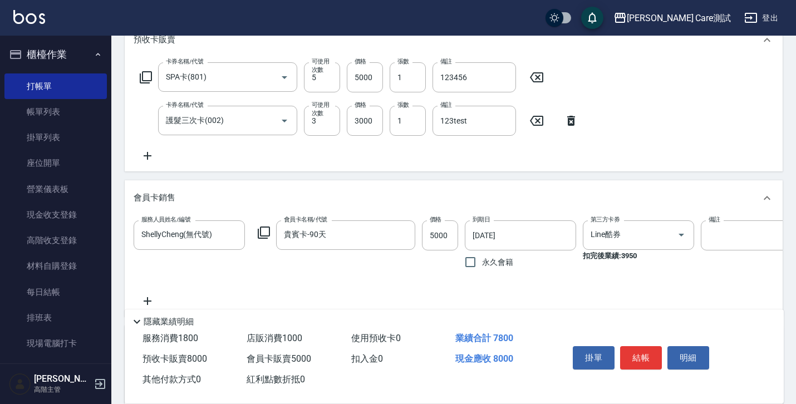
scroll to position [0, 0]
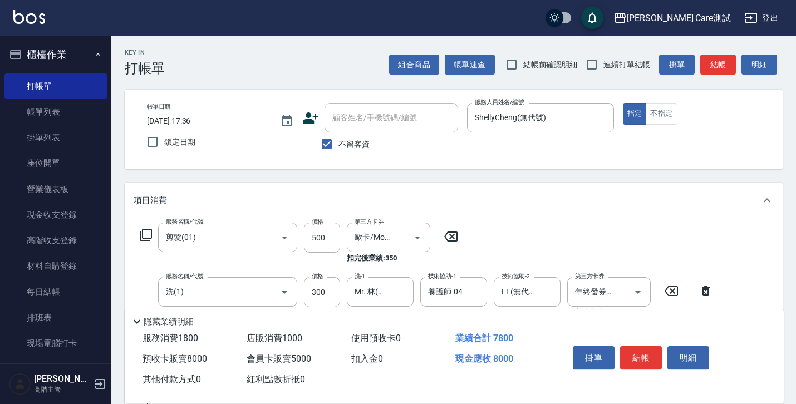
click at [339, 144] on span "不留客資" at bounding box center [354, 145] width 31 height 12
click at [339, 144] on input "不留客資" at bounding box center [326, 144] width 23 height 23
checkbox input "false"
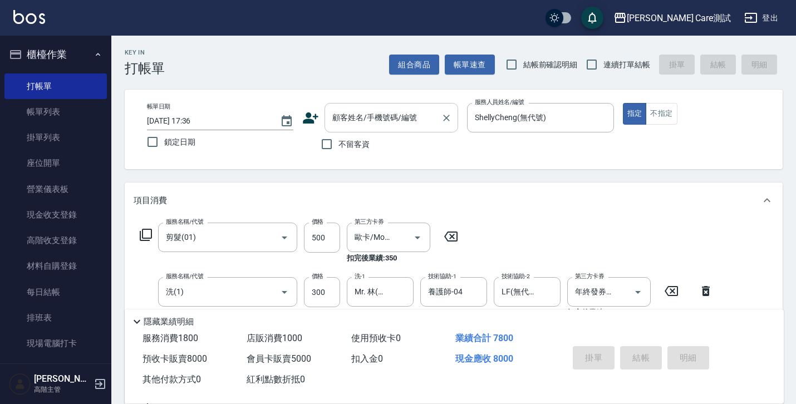
click at [360, 124] on input "顧客姓名/手機號碼/編號" at bounding box center [383, 117] width 107 height 19
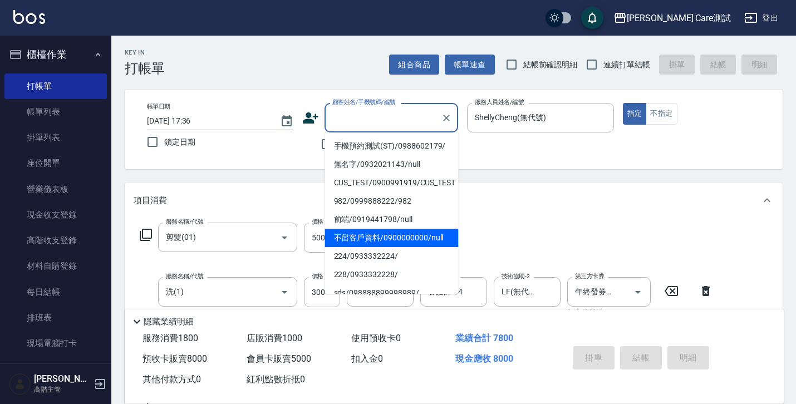
scroll to position [238, 0]
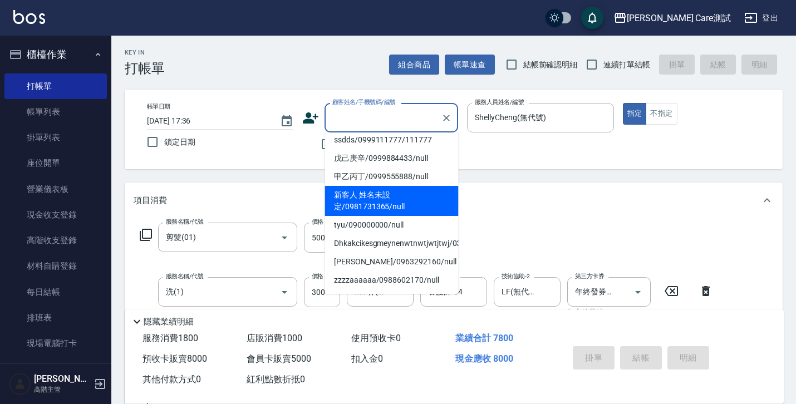
click at [362, 196] on li "新客人 姓名未設定/0981731365/null" at bounding box center [392, 201] width 134 height 30
type input "新客人 姓名未設定/0981731365/null"
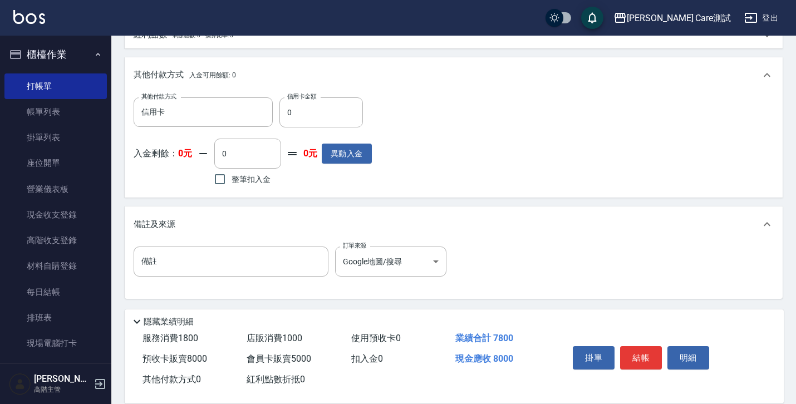
scroll to position [823, 0]
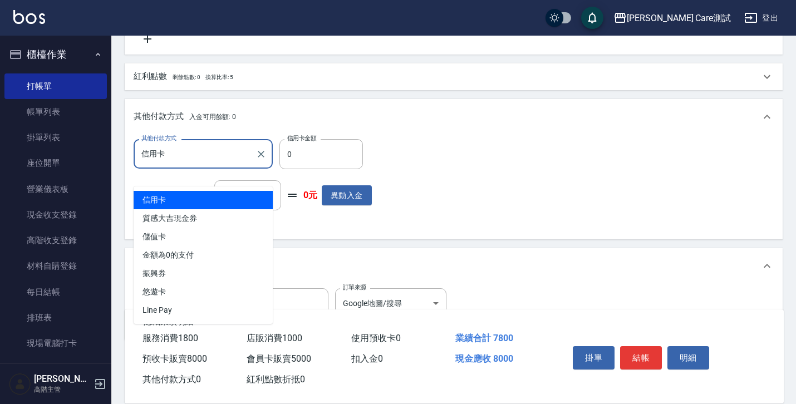
click at [217, 164] on input "信用卡" at bounding box center [195, 153] width 112 height 19
click at [300, 169] on input "0" at bounding box center [322, 154] width 84 height 30
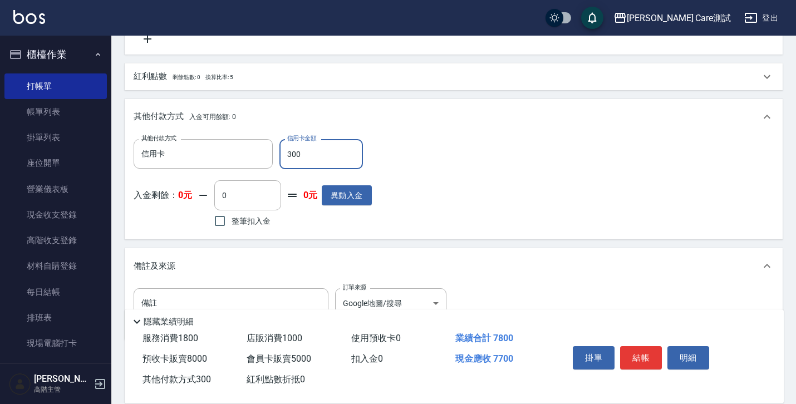
type input "3000"
type input "15"
type input "3000"
click at [218, 233] on input "整筆扣入金" at bounding box center [219, 220] width 23 height 23
click at [217, 233] on input "整筆扣入金" at bounding box center [219, 220] width 23 height 23
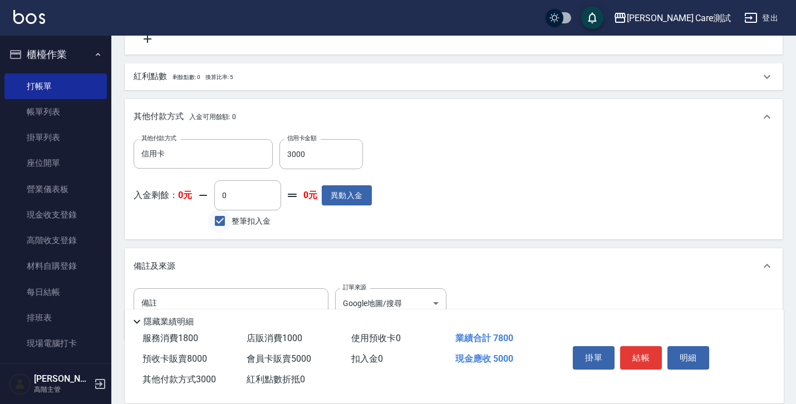
checkbox input "false"
click at [341, 206] on button "異動入金" at bounding box center [347, 195] width 50 height 21
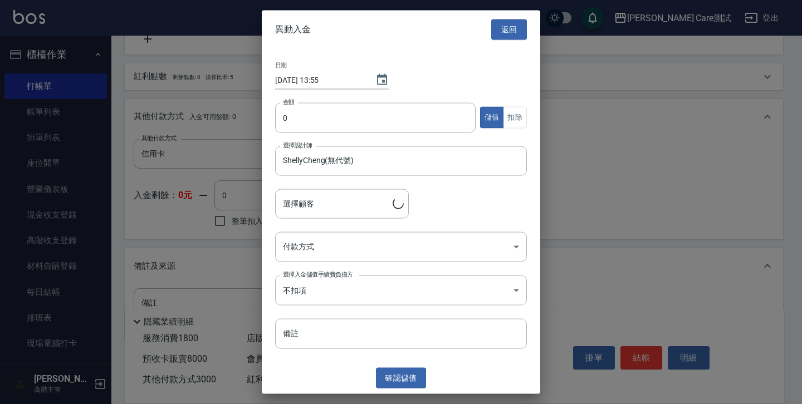
type input "新客人 姓名未設定/0981731365"
click at [504, 30] on button "返回" at bounding box center [509, 29] width 36 height 21
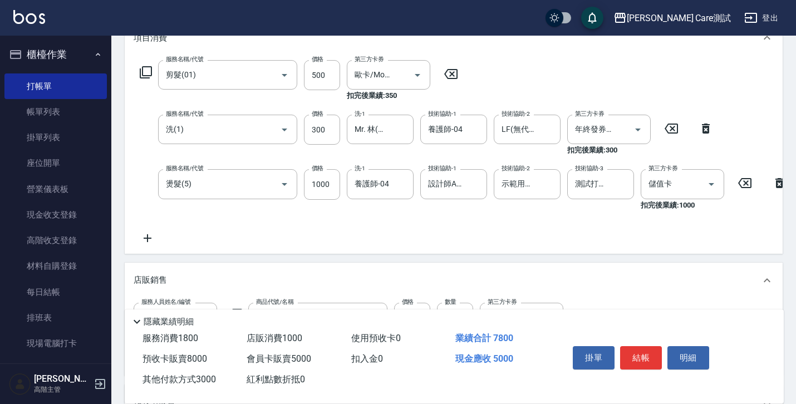
scroll to position [0, 0]
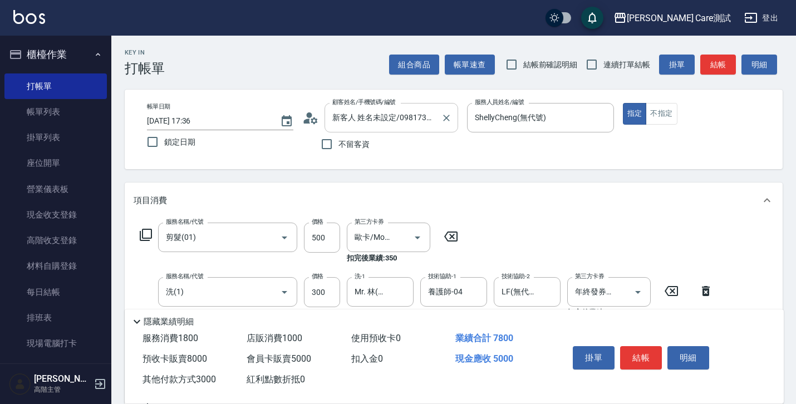
click at [411, 126] on input "新客人 姓名未設定/0981731365/null" at bounding box center [383, 117] width 107 height 19
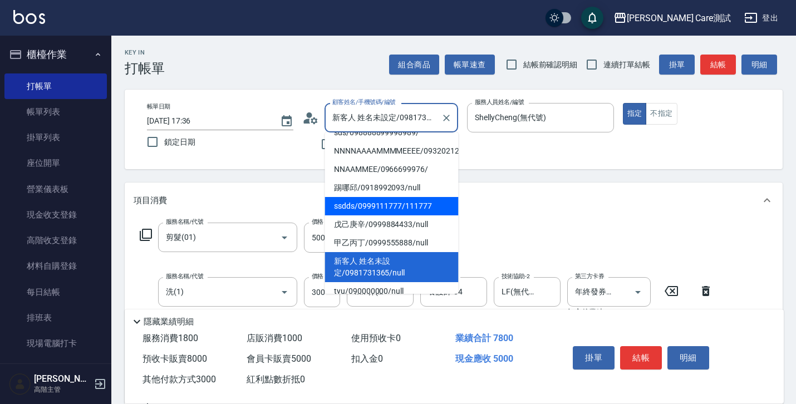
scroll to position [238, 0]
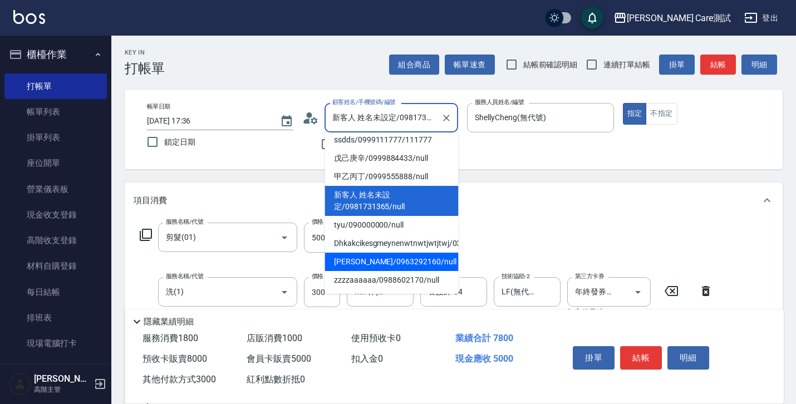
click at [400, 258] on li "林稚宸/0963292160/null" at bounding box center [392, 262] width 134 height 18
type input "林稚宸/0963292160/null"
type input "0"
type input "24"
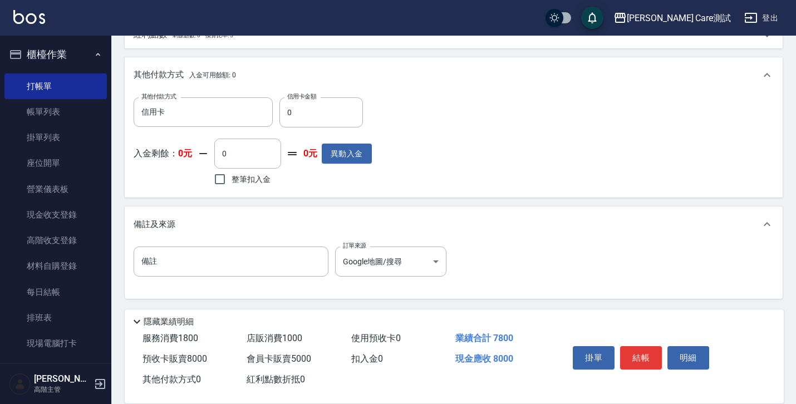
scroll to position [0, 0]
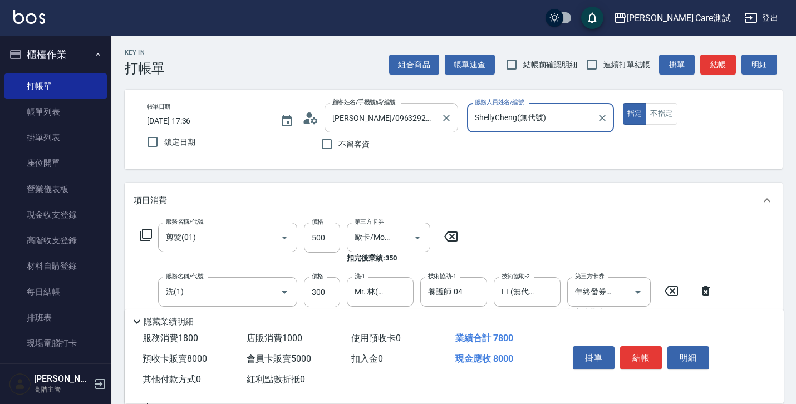
click at [396, 125] on input "林稚宸/0963292160/null" at bounding box center [383, 117] width 107 height 19
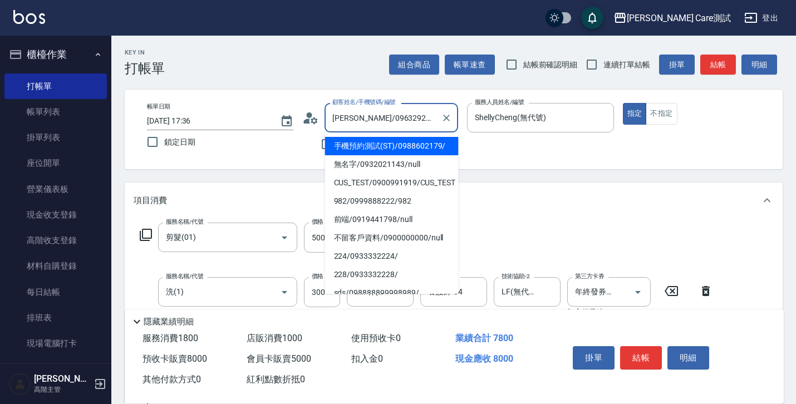
click at [385, 149] on li "手機預約測試(ST)/0988602179/" at bounding box center [392, 146] width 134 height 18
type input "手機預約測試(ST)/0988602179/"
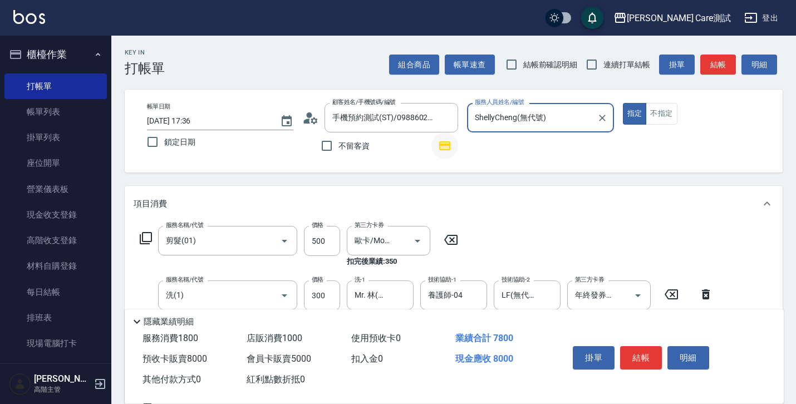
click at [445, 142] on icon "button" at bounding box center [444, 145] width 11 height 9
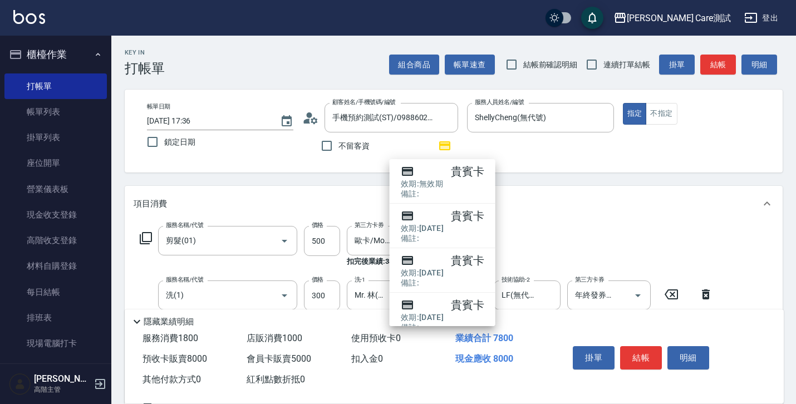
click at [457, 185] on h2 "效期: 無效期" at bounding box center [443, 183] width 84 height 7
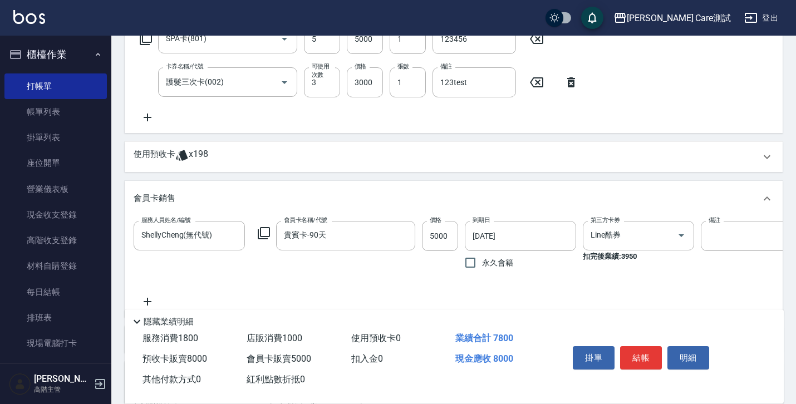
scroll to position [889, 0]
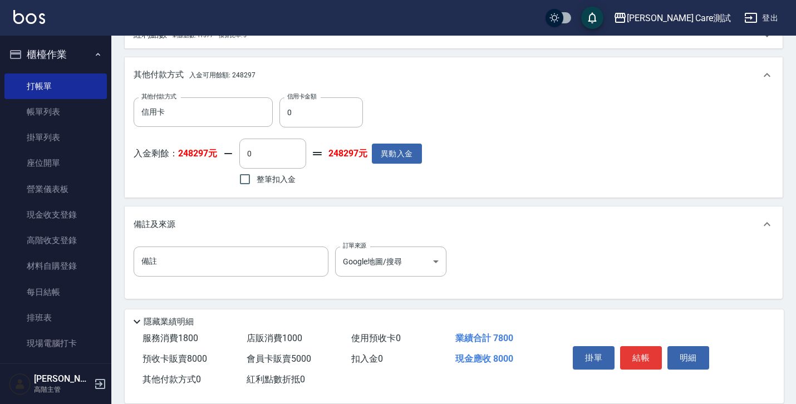
click at [303, 115] on input "0" at bounding box center [322, 112] width 84 height 30
type input "3000"
type input "15"
type input "3000"
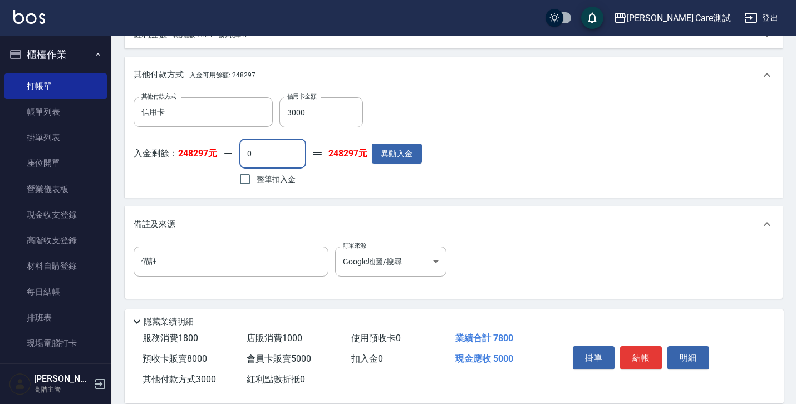
click at [275, 150] on input "0" at bounding box center [272, 154] width 67 height 30
type input "3000"
type input "6"
type input "3000"
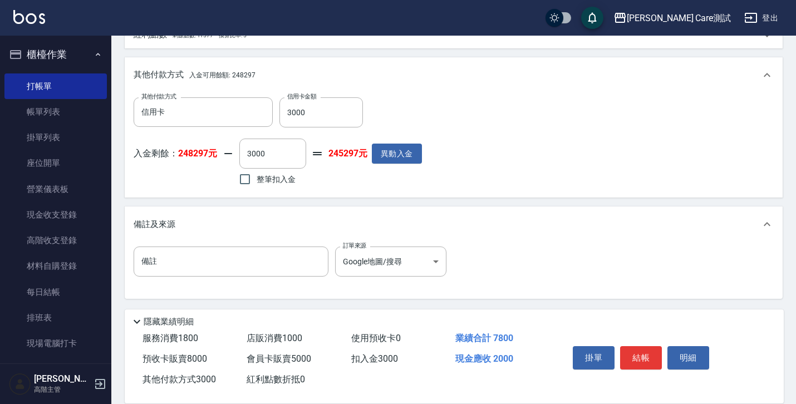
click at [268, 181] on span "整筆扣入金" at bounding box center [276, 180] width 39 height 12
click at [257, 181] on input "整筆扣入金" at bounding box center [244, 179] width 23 height 23
checkbox input "true"
type input "0"
type input "5000"
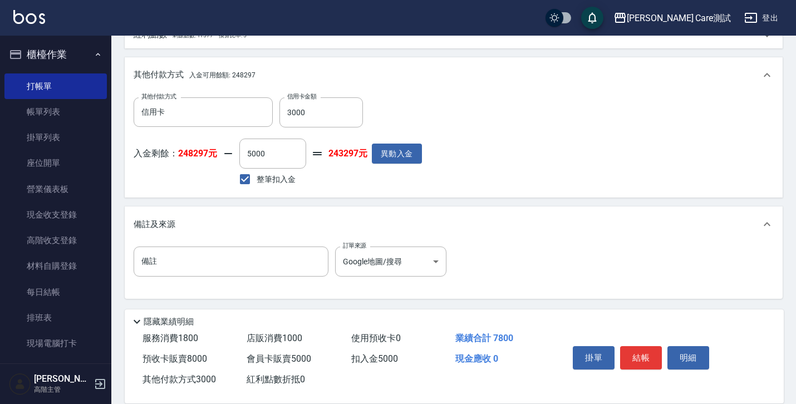
click at [268, 181] on span "整筆扣入金" at bounding box center [276, 180] width 39 height 12
click at [257, 181] on input "整筆扣入金" at bounding box center [244, 179] width 23 height 23
checkbox input "false"
type input "15"
click at [263, 161] on input "0" at bounding box center [272, 154] width 67 height 30
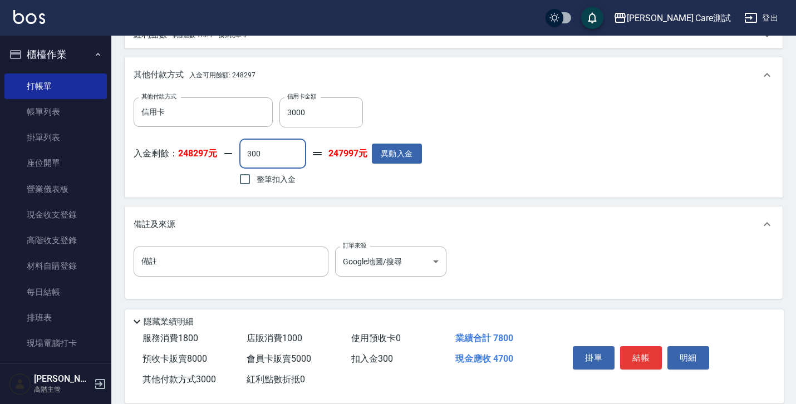
type input "3000"
type input "6"
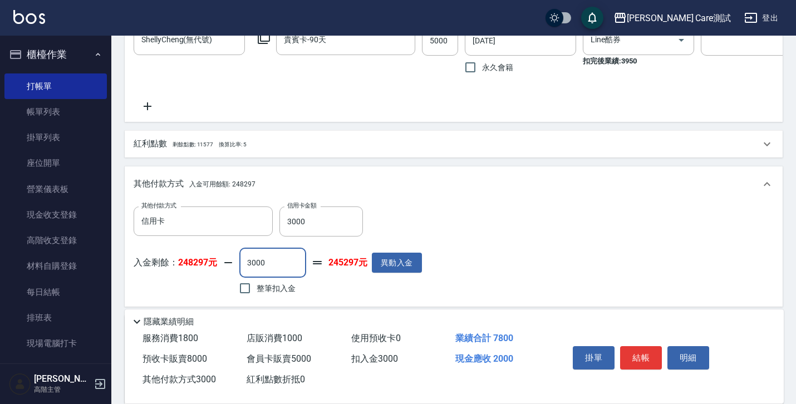
scroll to position [698, 0]
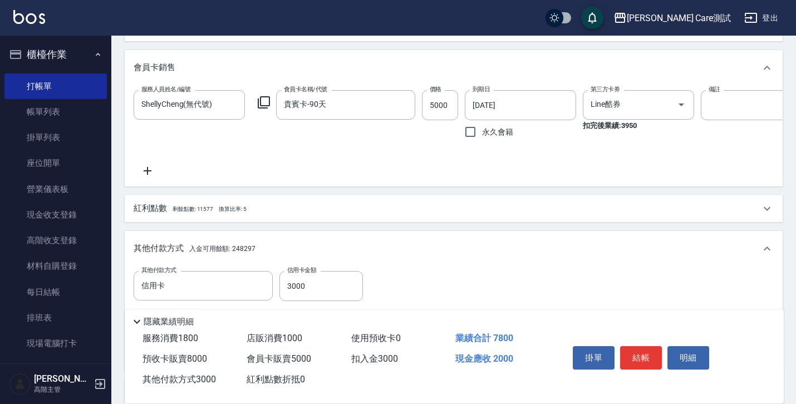
type input "3000"
click at [304, 215] on div "紅利點數 剩餘點數: 11577 換算比率: 5" at bounding box center [447, 209] width 627 height 12
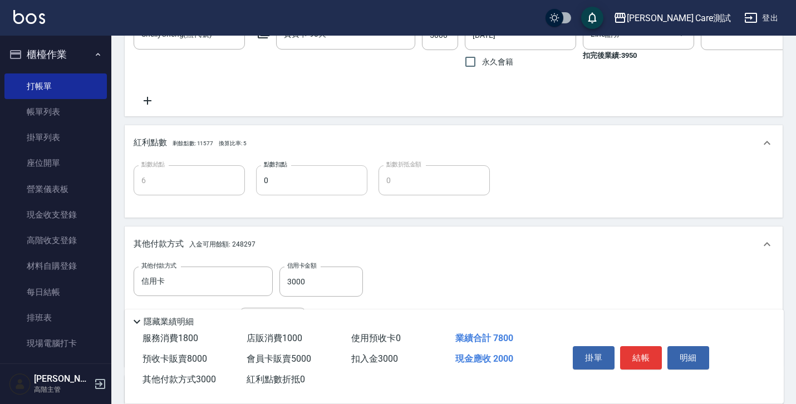
scroll to position [767, 0]
click at [285, 197] on input "0" at bounding box center [311, 181] width 111 height 30
type input "5"
type input "1"
type input "55"
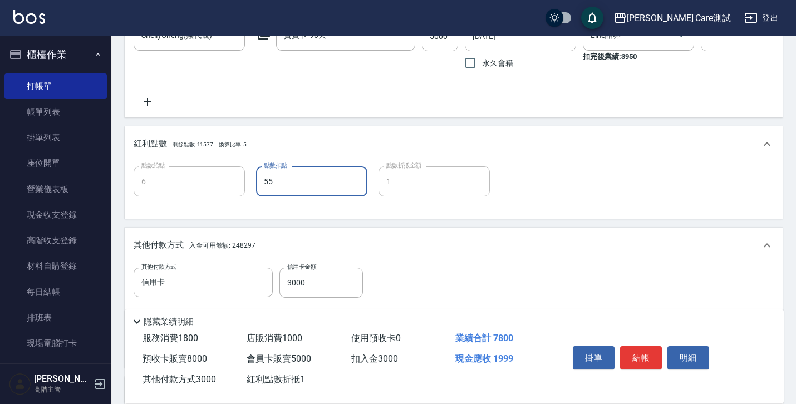
type input "11"
type input "5"
type input "1"
type input "0"
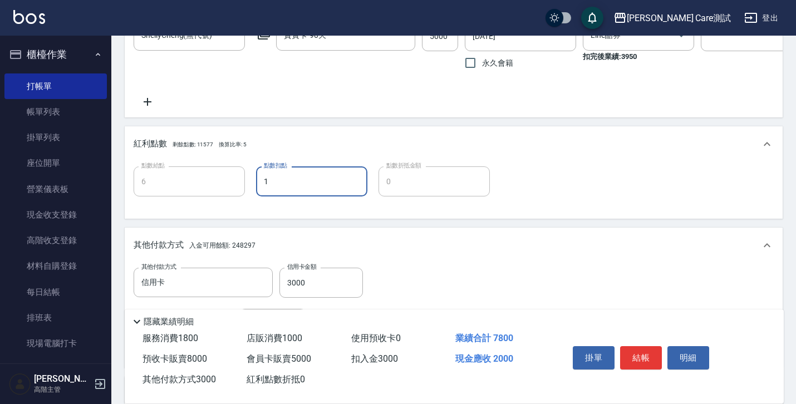
type input "10"
type input "2"
click at [290, 197] on input "10" at bounding box center [311, 181] width 111 height 30
type input "100"
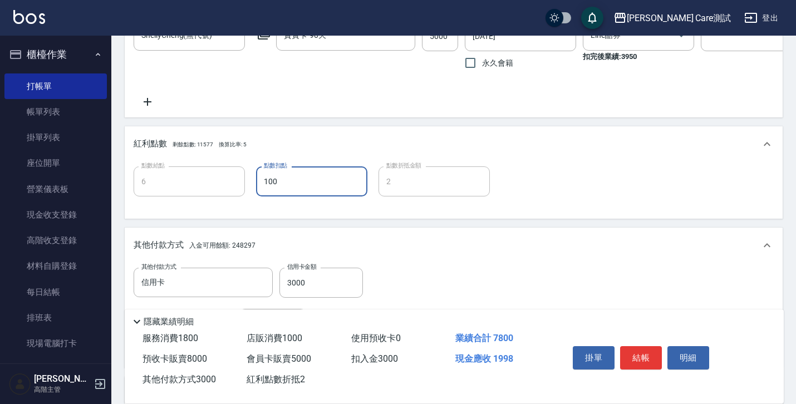
type input "20"
type input "0"
type input "5"
type input "1"
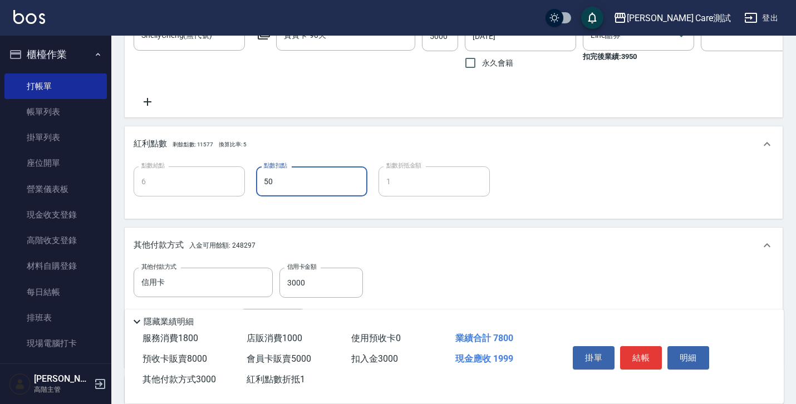
type input "500"
type input "100"
click at [295, 197] on input "500" at bounding box center [311, 181] width 111 height 30
type input "5"
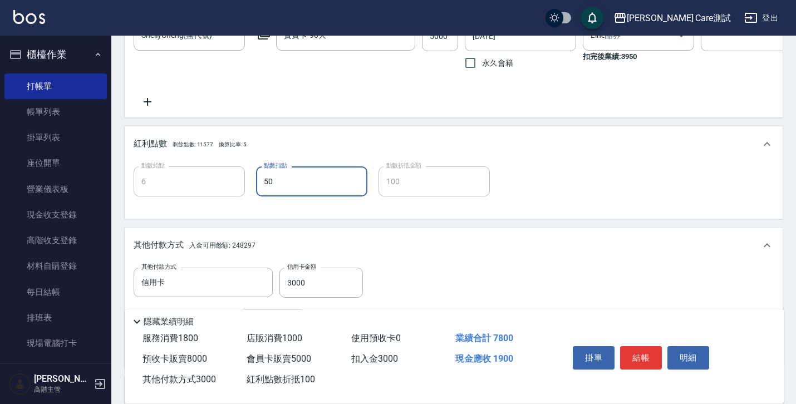
type input "1"
type input "0"
type input "50"
type input "10"
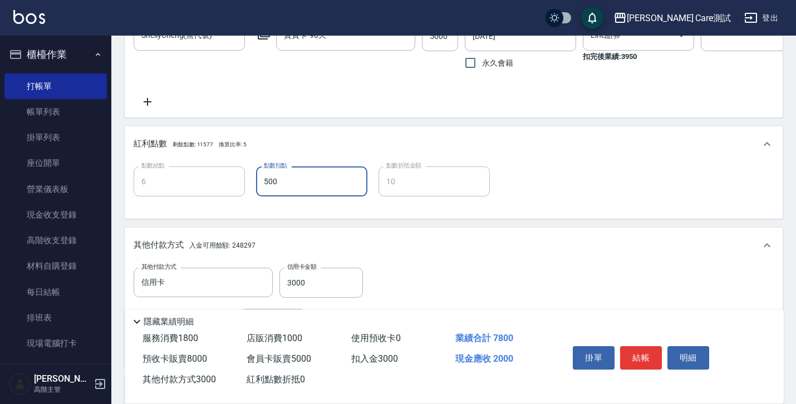
type input "5000"
type input "3"
type input "1000"
type input "5000"
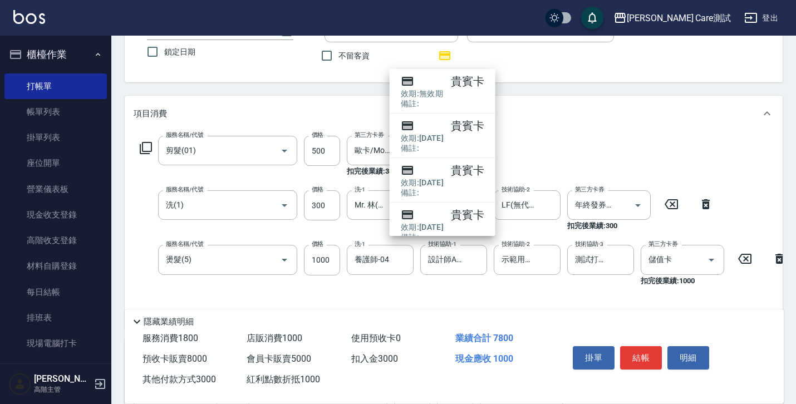
scroll to position [57, 0]
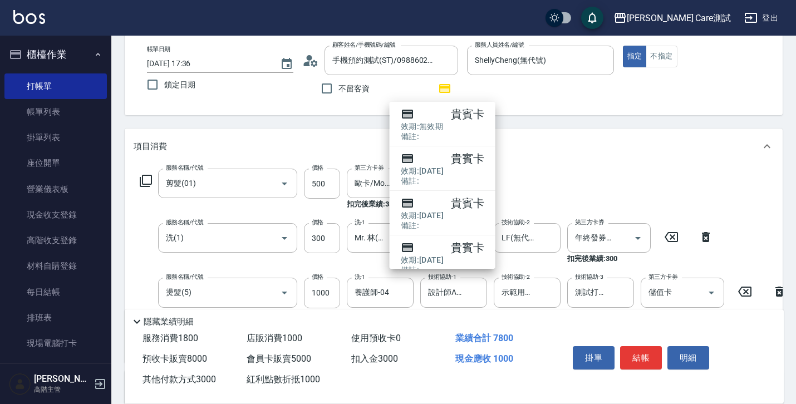
click at [449, 84] on icon "button" at bounding box center [444, 88] width 13 height 13
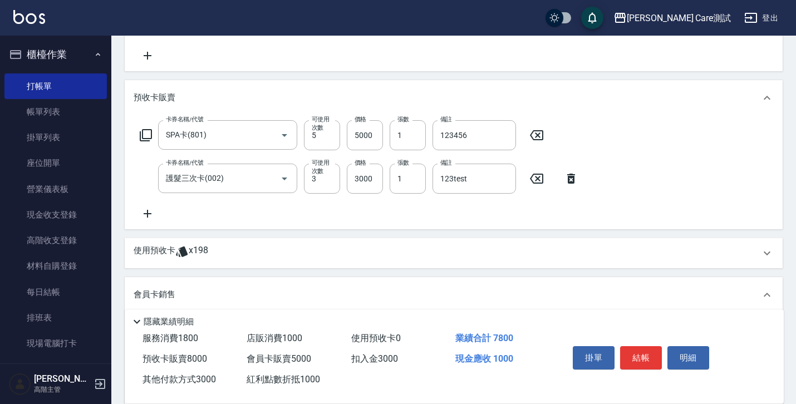
scroll to position [474, 0]
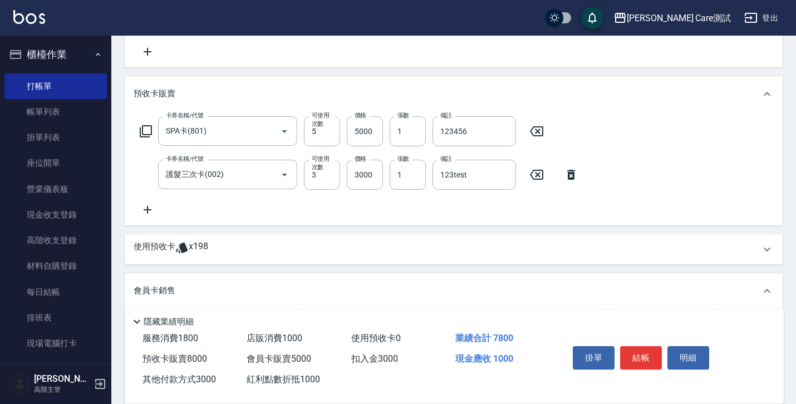
click at [228, 257] on div "使用預收卡 x198" at bounding box center [447, 249] width 627 height 17
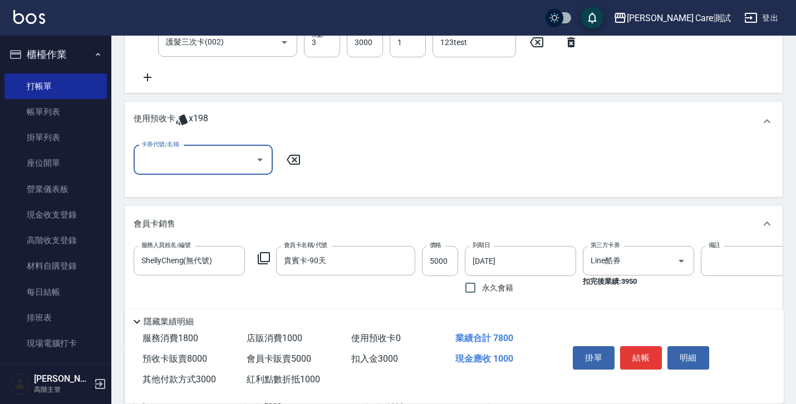
scroll to position [546, 0]
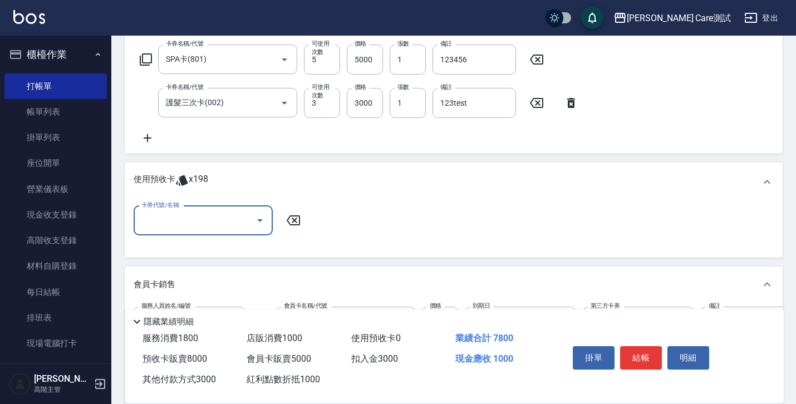
click at [223, 231] on input "卡券代號/名稱" at bounding box center [195, 220] width 112 height 19
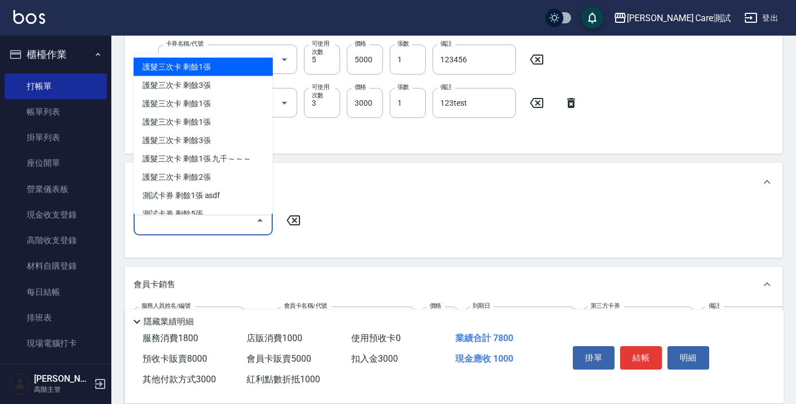
click at [223, 231] on input "卡券代號/名稱" at bounding box center [195, 220] width 112 height 19
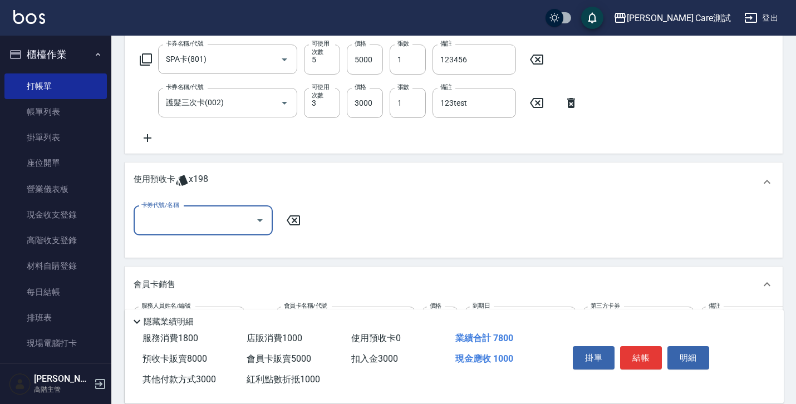
click at [447, 164] on div "項目消費 服務名稱/代號 剪髮(01) 服務名稱/代號 價格 500 價格 第三方卡券 歐卡/Momo 第三方卡券 扣完後業績: 350 服務名稱/代號 洗(…" at bounding box center [454, 198] width 658 height 1116
click at [785, 137] on div "Key In 打帳單 組合商品 帳單速查 結帳前確認明細 連續打單結帳 掛單 結帳 明細 帳單日期 2025/08/18 17:36 鎖定日期 顧客姓名/手機…" at bounding box center [453, 174] width 685 height 1371
click at [584, 167] on div "項目消費 服務名稱/代號 剪髮(01) 服務名稱/代號 價格 500 價格 第三方卡券 歐卡/Momo 第三方卡券 扣完後業績: 350 服務名稱/代號 洗(…" at bounding box center [454, 198] width 658 height 1116
click at [341, 169] on div "項目消費 服務名稱/代號 剪髮(01) 服務名稱/代號 價格 500 價格 第三方卡券 歐卡/Momo 第三方卡券 扣完後業績: 350 服務名稱/代號 洗(…" at bounding box center [454, 198] width 658 height 1116
click at [659, 168] on div "項目消費 服務名稱/代號 剪髮(01) 服務名稱/代號 價格 500 價格 第三方卡券 歐卡/Momo 第三方卡券 扣完後業績: 350 服務名稱/代號 洗(…" at bounding box center [454, 198] width 658 height 1116
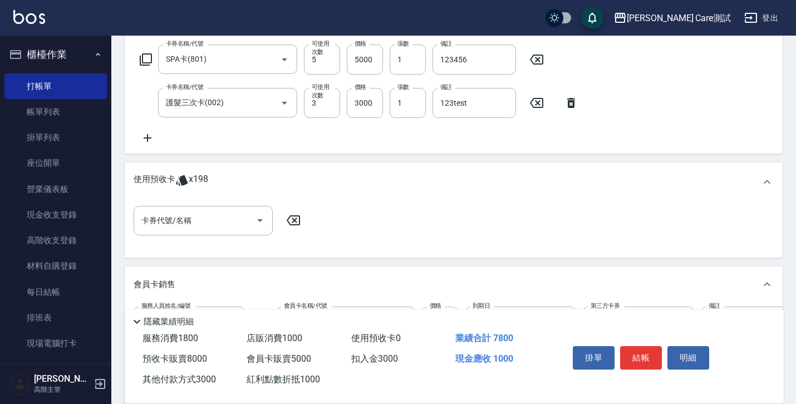
click at [618, 60] on div "卡券名稱/代號 SPA卡(801) 卡券名稱/代號 可使用次數 5 可使用次數 價格 5000 價格 張數 1 張數 備註 123456 備註 卡券名稱/代號…" at bounding box center [454, 95] width 640 height 100
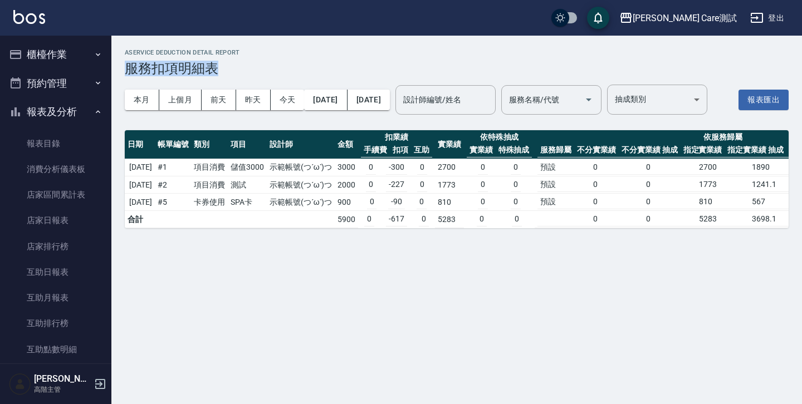
drag, startPoint x: 127, startPoint y: 70, endPoint x: 221, endPoint y: 67, distance: 94.1
click at [221, 67] on h3 "服務扣項明細表" at bounding box center [457, 69] width 664 height 16
copy h3 "服務扣項明細表"
click at [283, 72] on h3 "服務扣項明細表" at bounding box center [457, 69] width 664 height 16
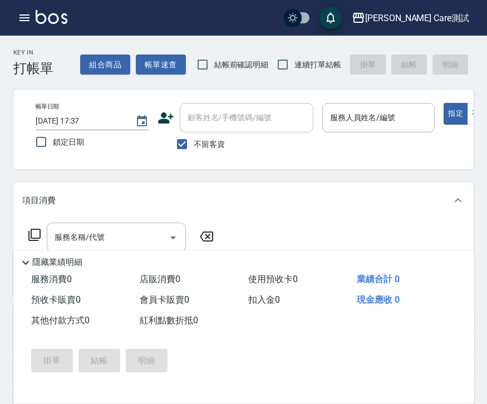
scroll to position [208, 0]
